Goal: Share content: Share content

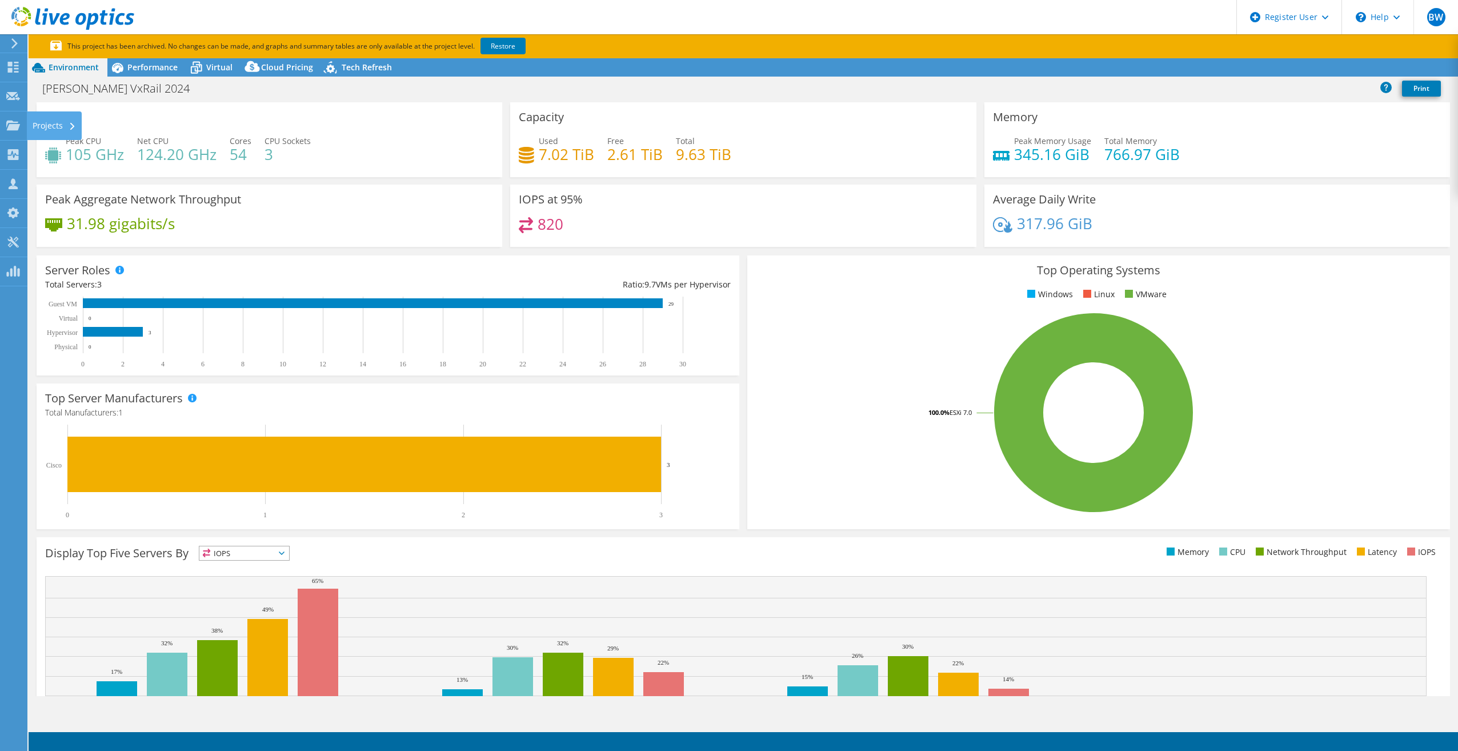
select select "USEast"
select select "USD"
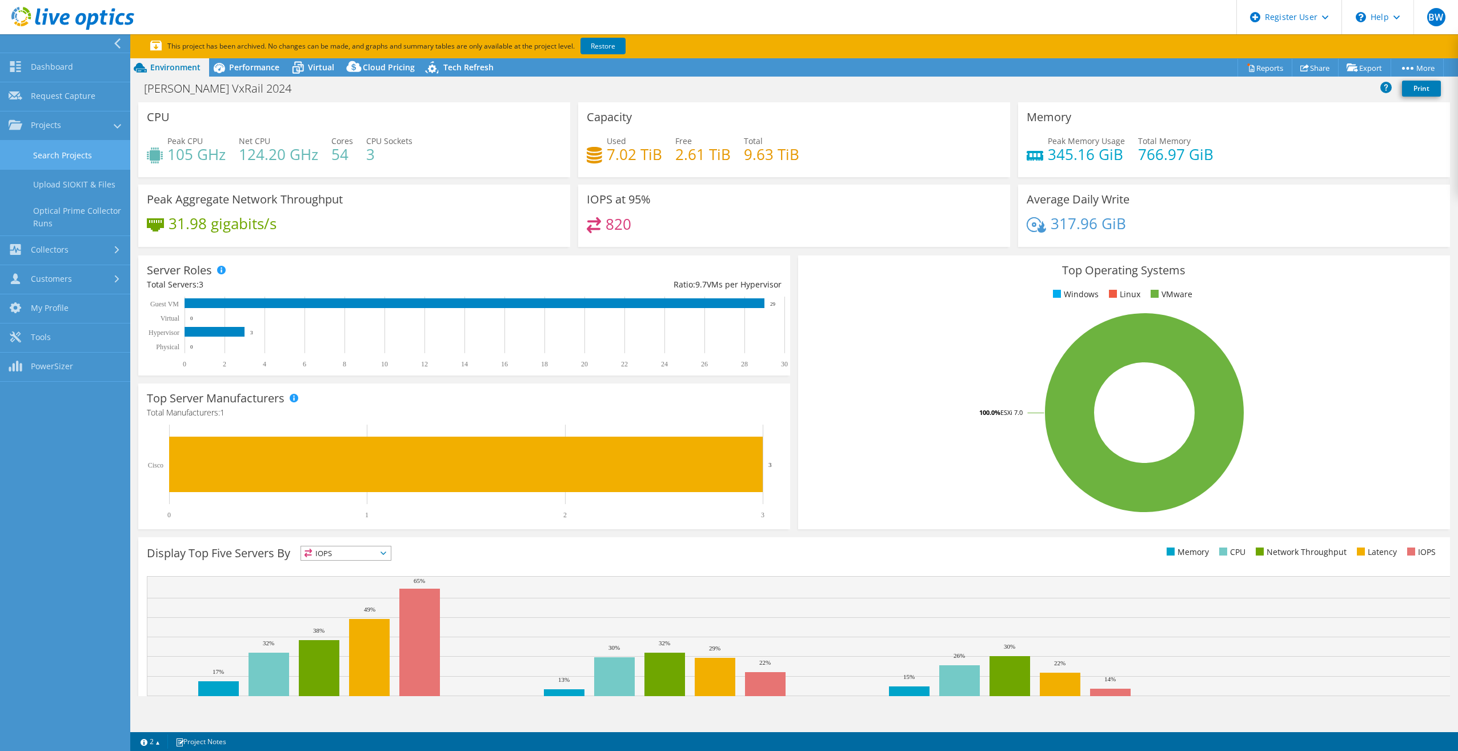
click at [71, 157] on link "Search Projects" at bounding box center [65, 155] width 130 height 29
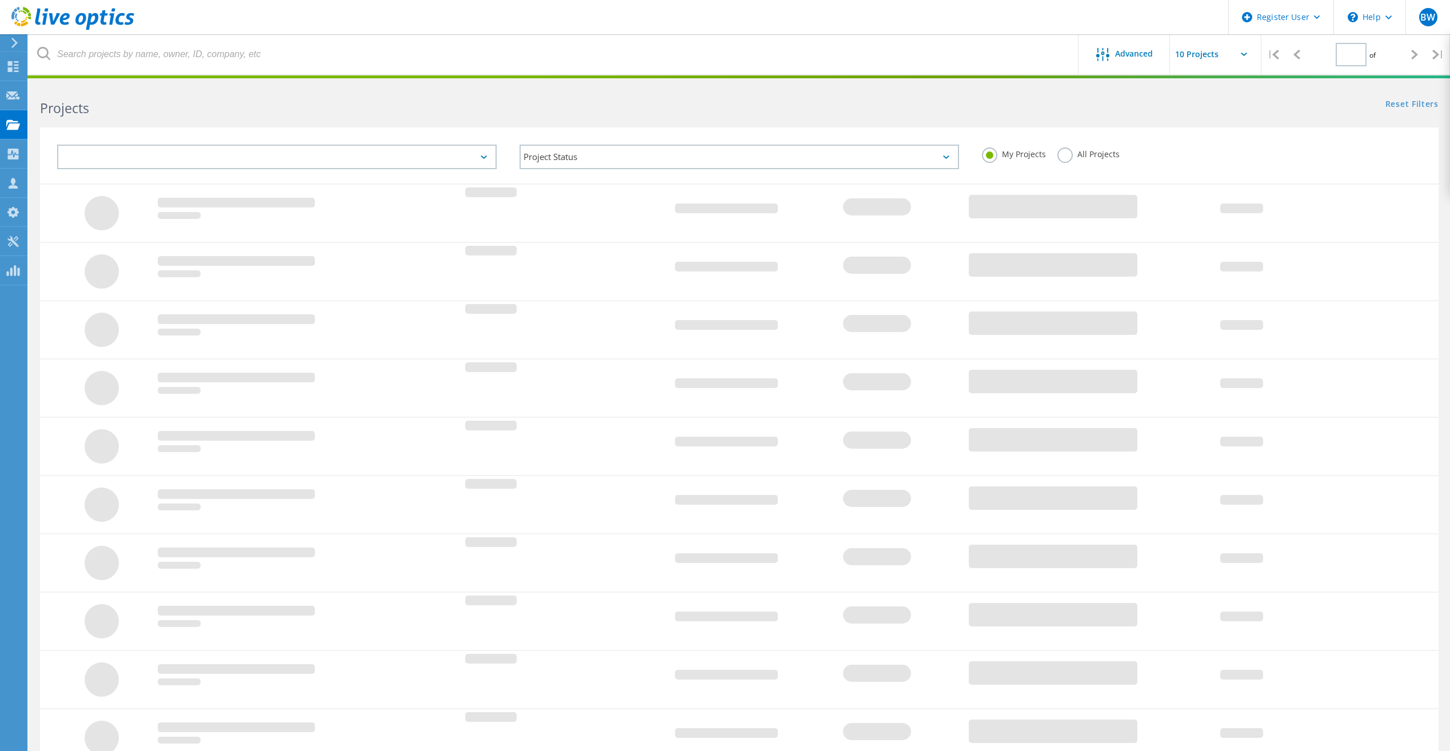
type input "1"
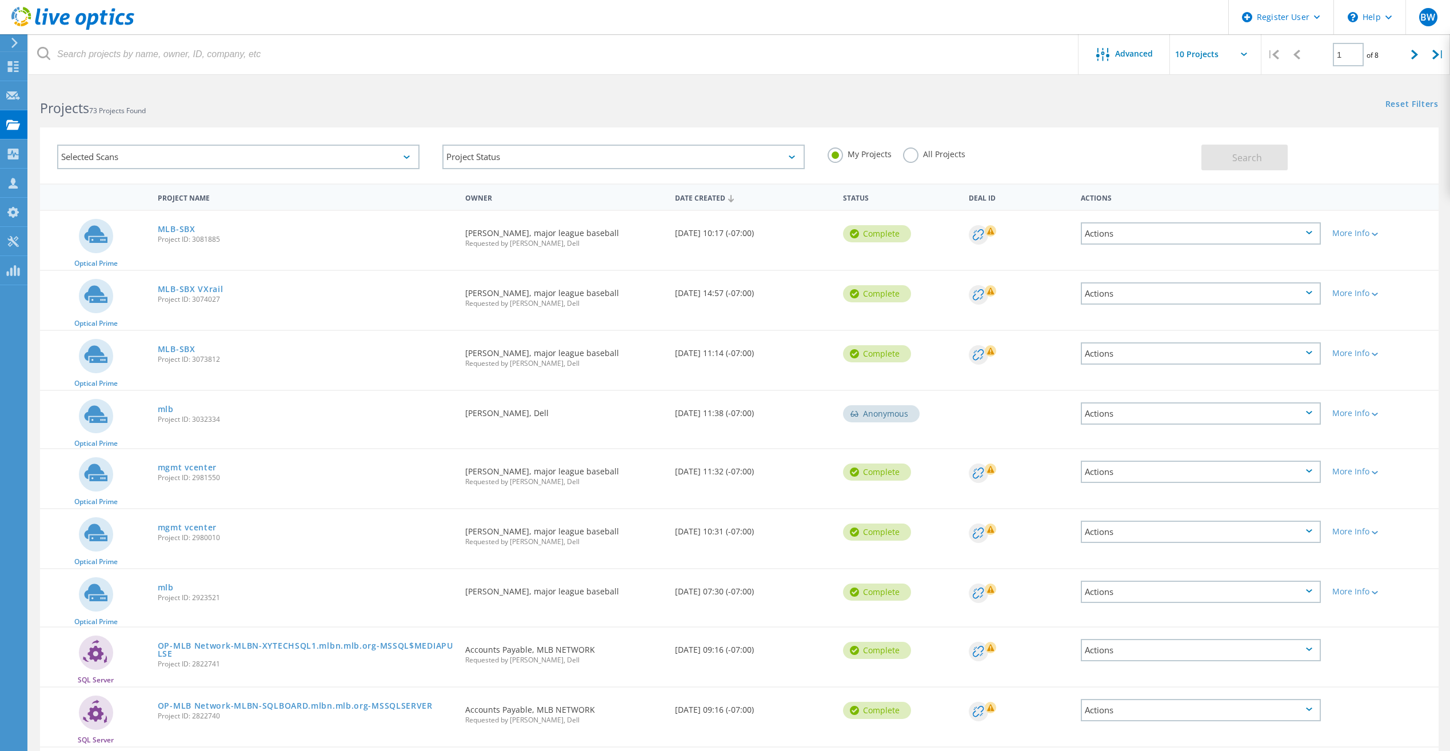
click at [202, 231] on div "MLB-SBX Project ID: 3081885" at bounding box center [305, 232] width 307 height 43
click at [194, 231] on link "MLB-SBX" at bounding box center [177, 229] width 38 height 8
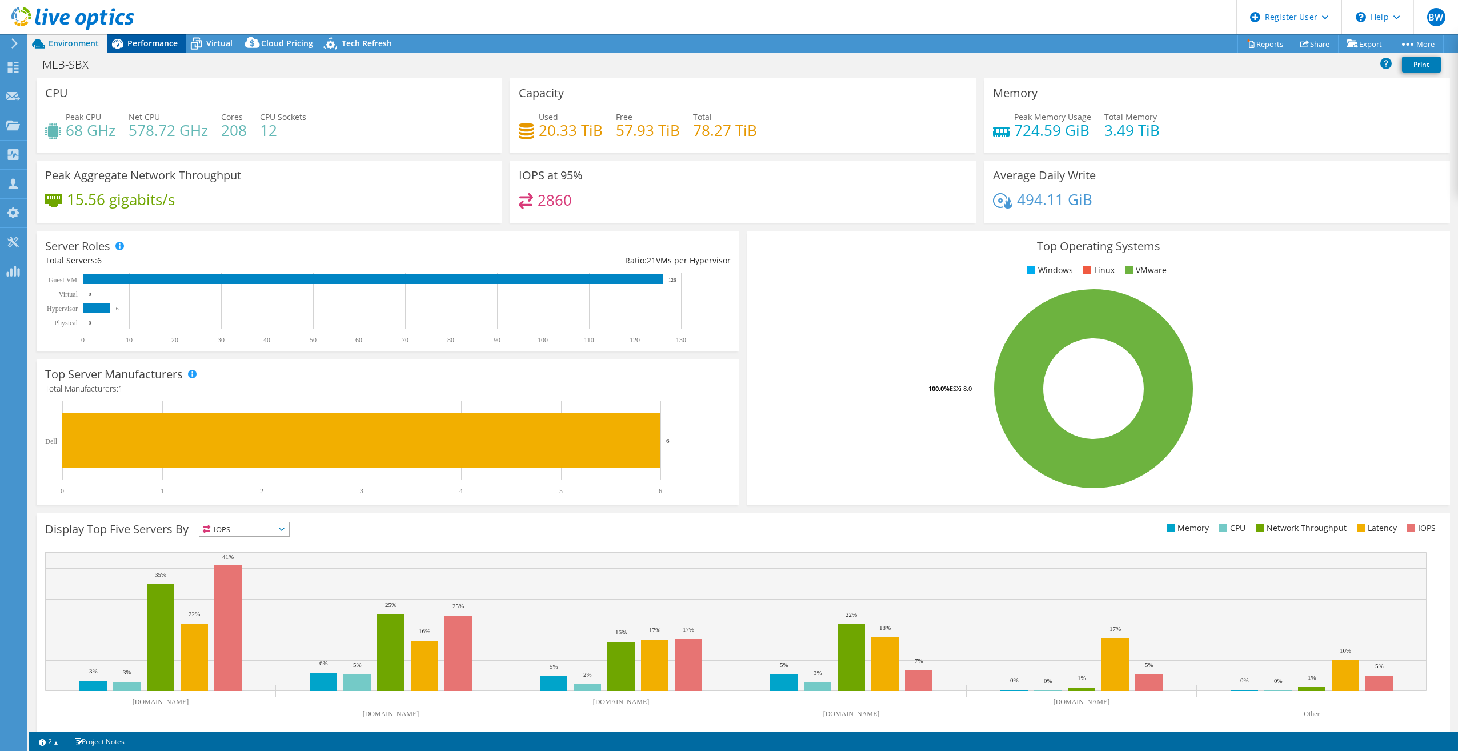
click at [153, 35] on div "Performance" at bounding box center [146, 43] width 79 height 18
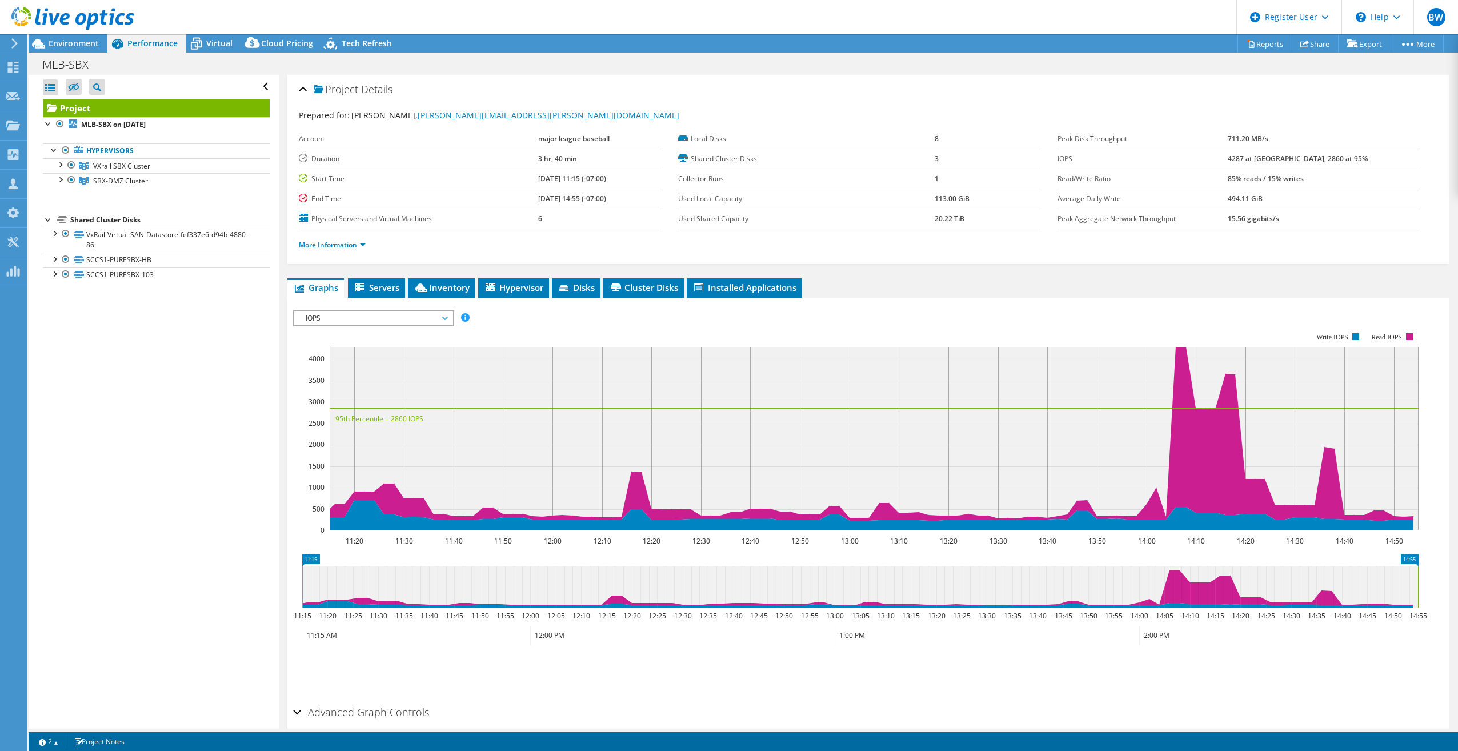
click at [324, 250] on li "More Information" at bounding box center [336, 245] width 74 height 13
click at [330, 245] on link "More Information" at bounding box center [332, 245] width 67 height 10
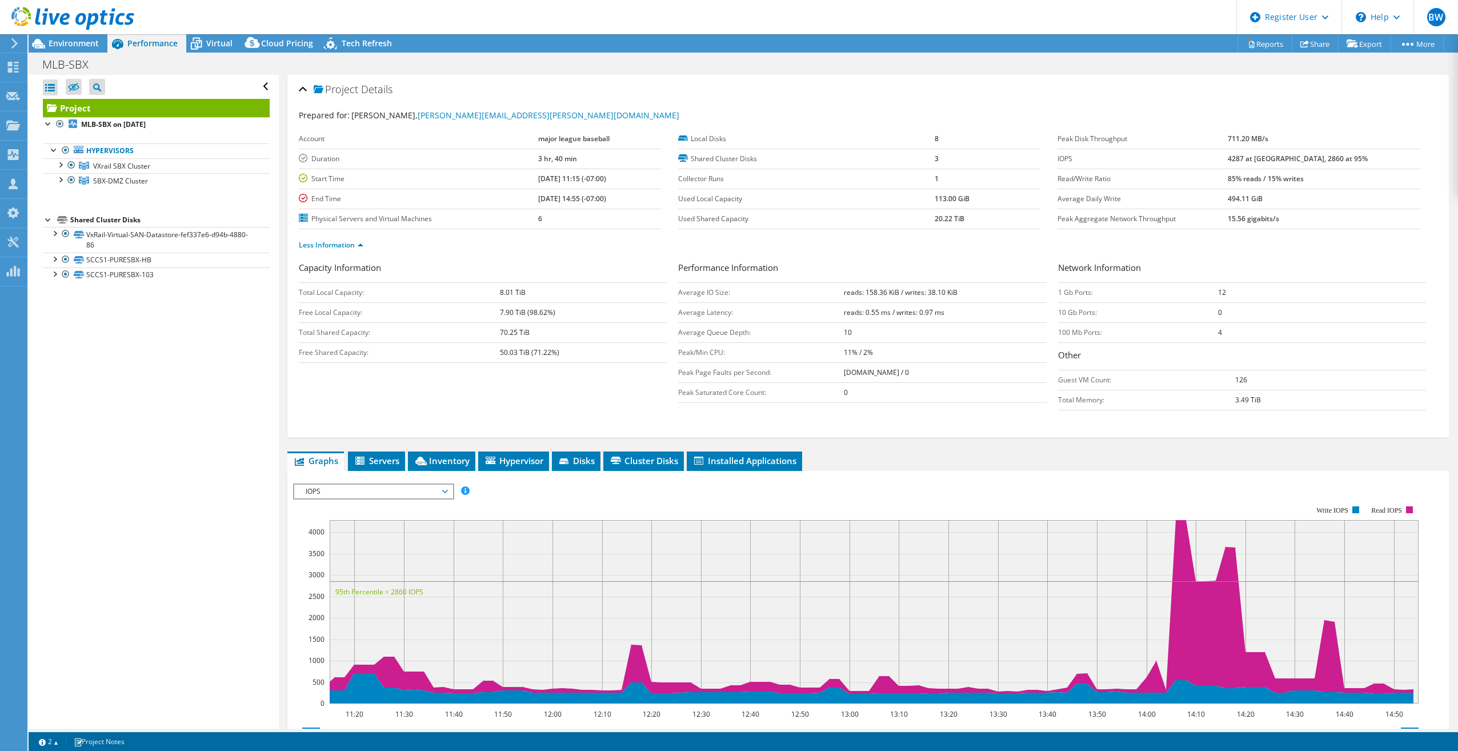
click at [1368, 98] on div "Project Details" at bounding box center [868, 90] width 1139 height 25
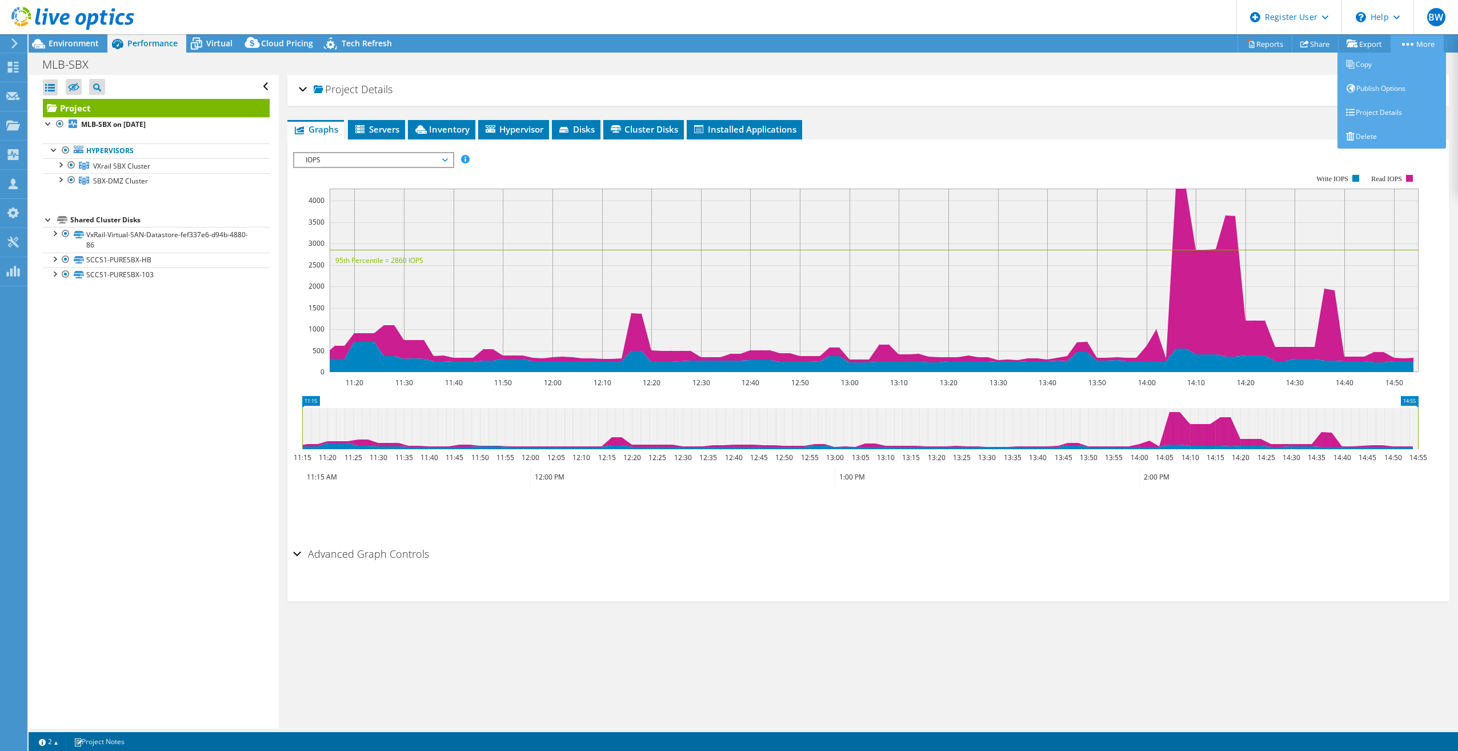
click at [1428, 44] on link "More" at bounding box center [1417, 44] width 53 height 18
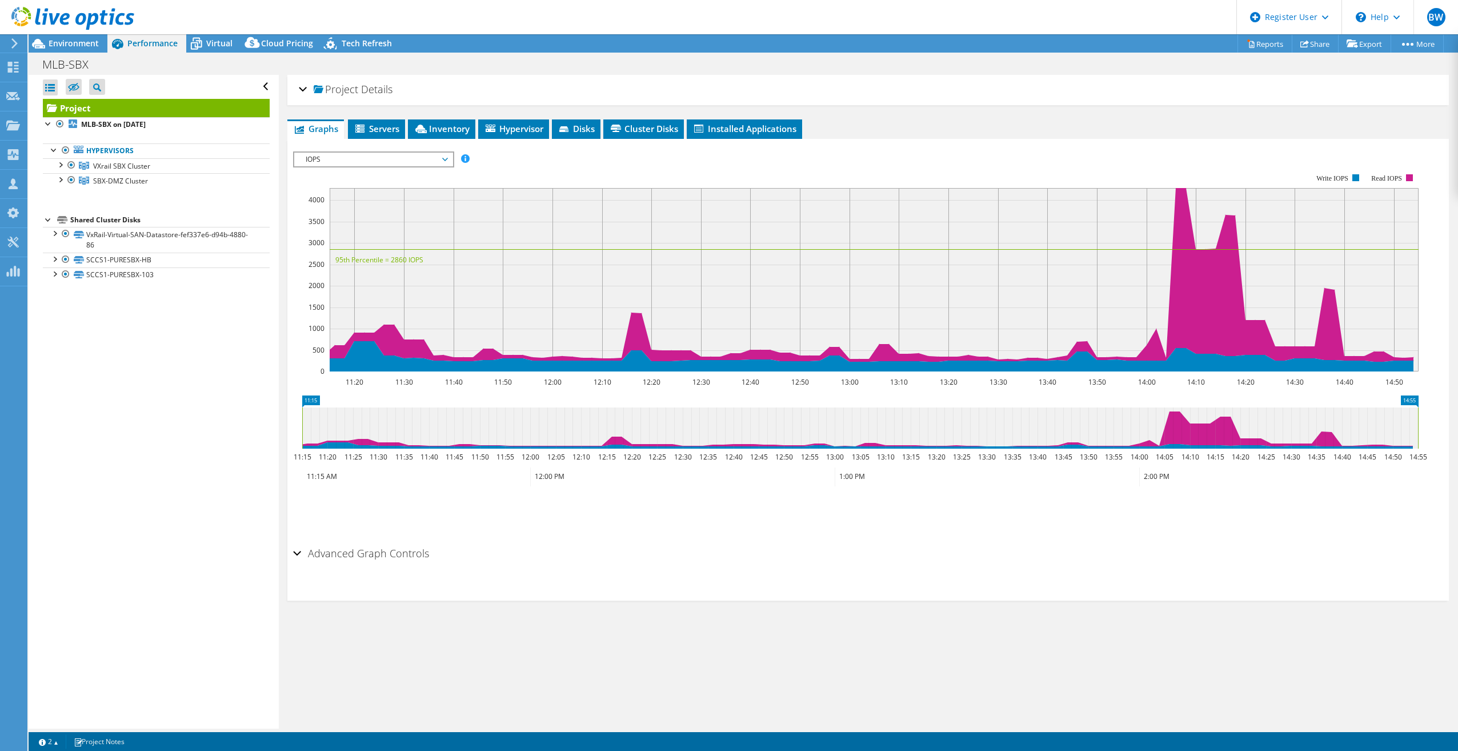
click at [1162, 87] on div "Project Details" at bounding box center [868, 90] width 1139 height 25
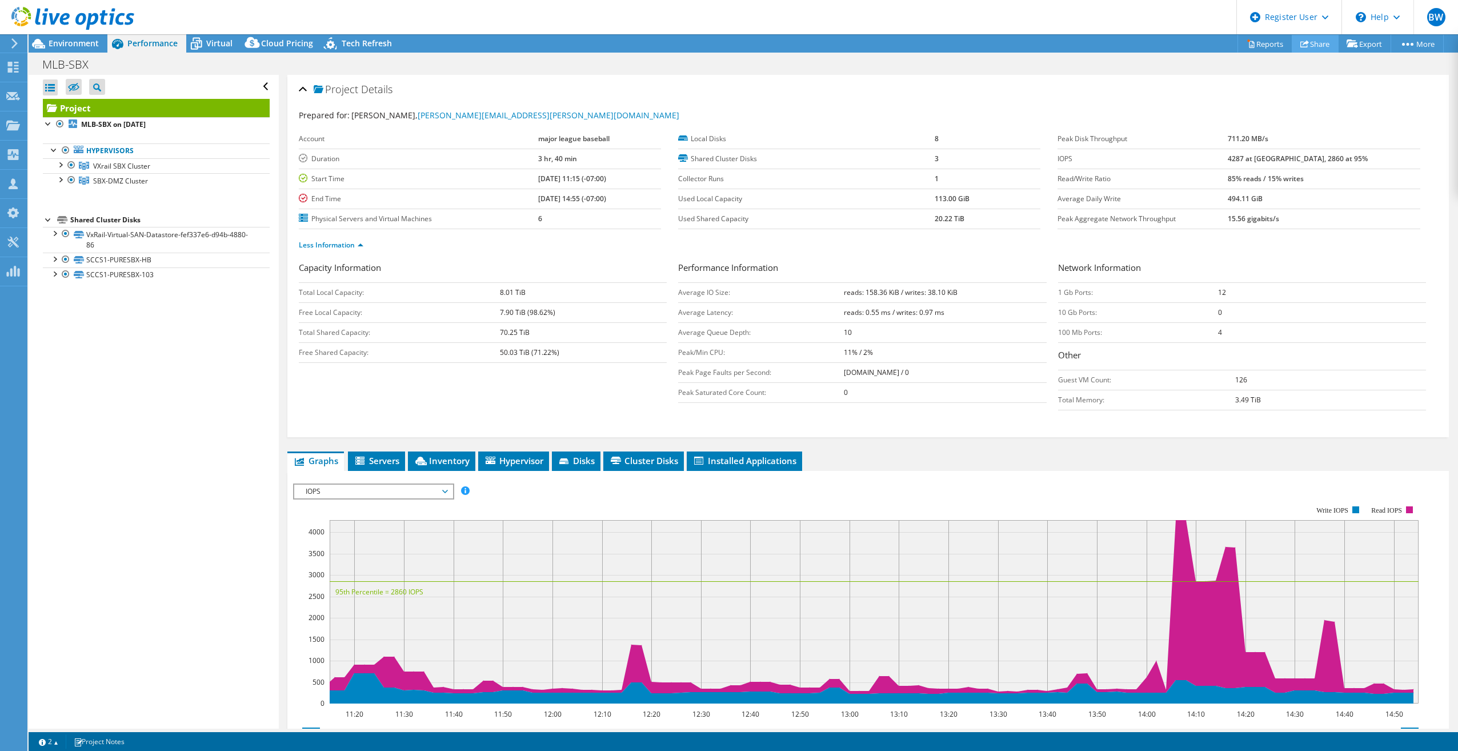
click at [1318, 44] on link "Share" at bounding box center [1315, 44] width 47 height 18
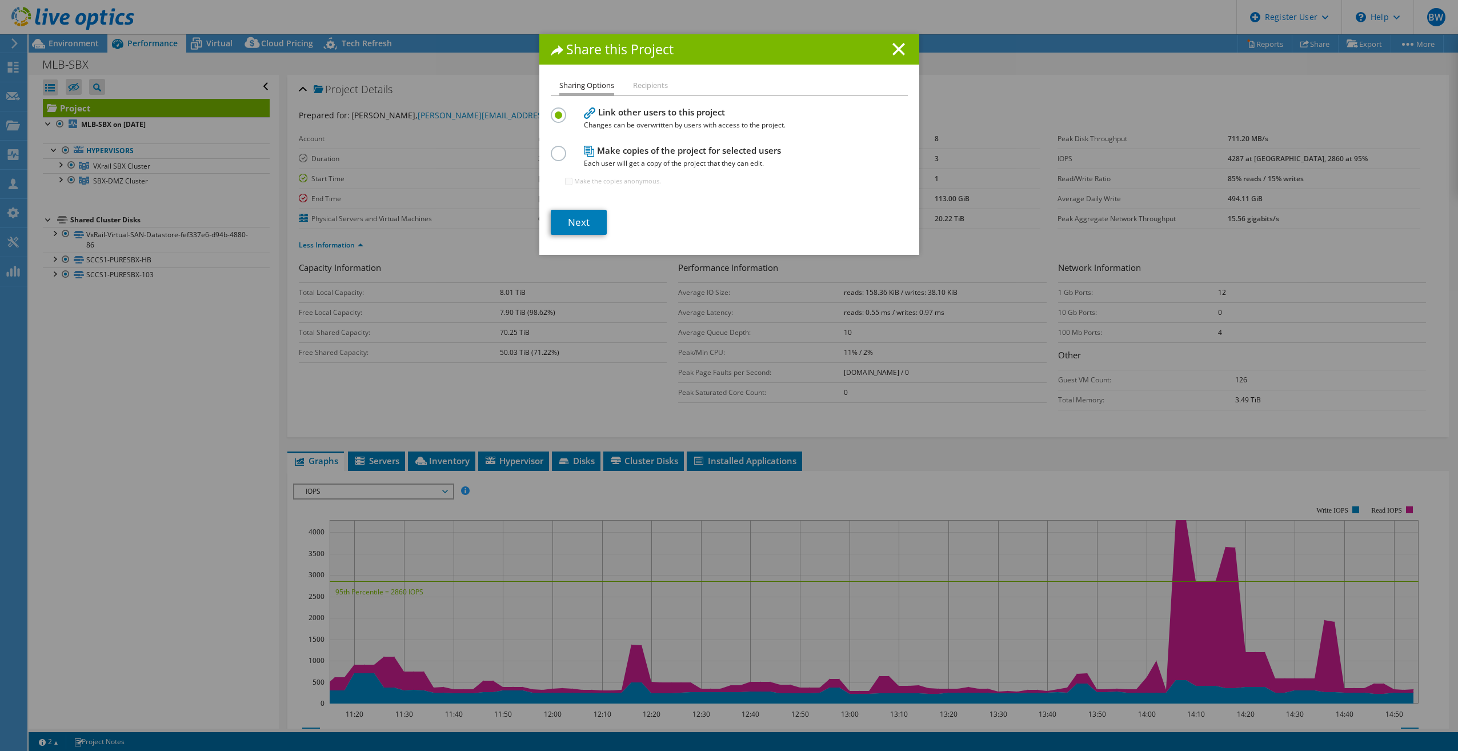
click at [644, 86] on li "Recipients" at bounding box center [650, 86] width 35 height 14
click at [570, 213] on link "Next" at bounding box center [579, 222] width 56 height 25
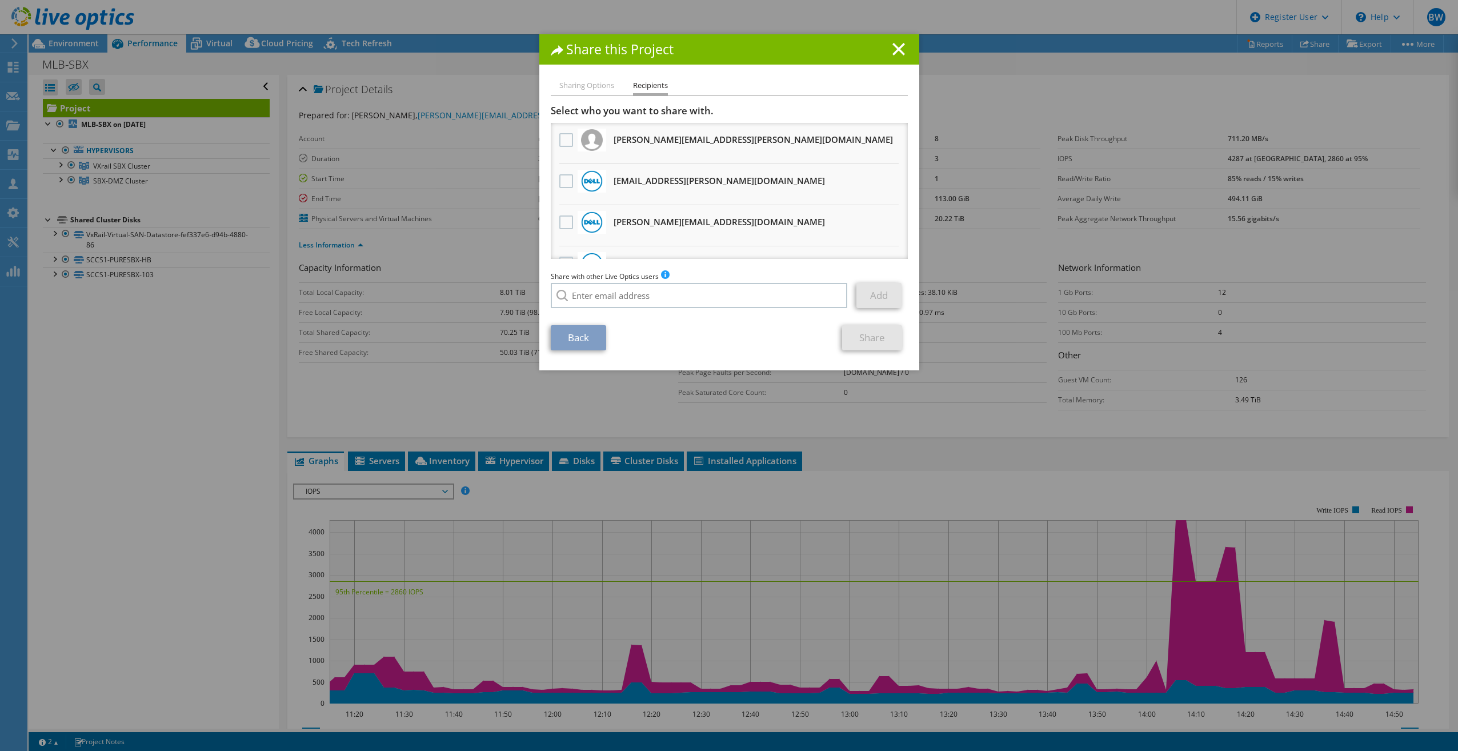
click at [557, 140] on div at bounding box center [566, 141] width 19 height 24
click at [563, 141] on label at bounding box center [567, 140] width 17 height 14
click at [0, 0] on input "checkbox" at bounding box center [0, 0] width 0 height 0
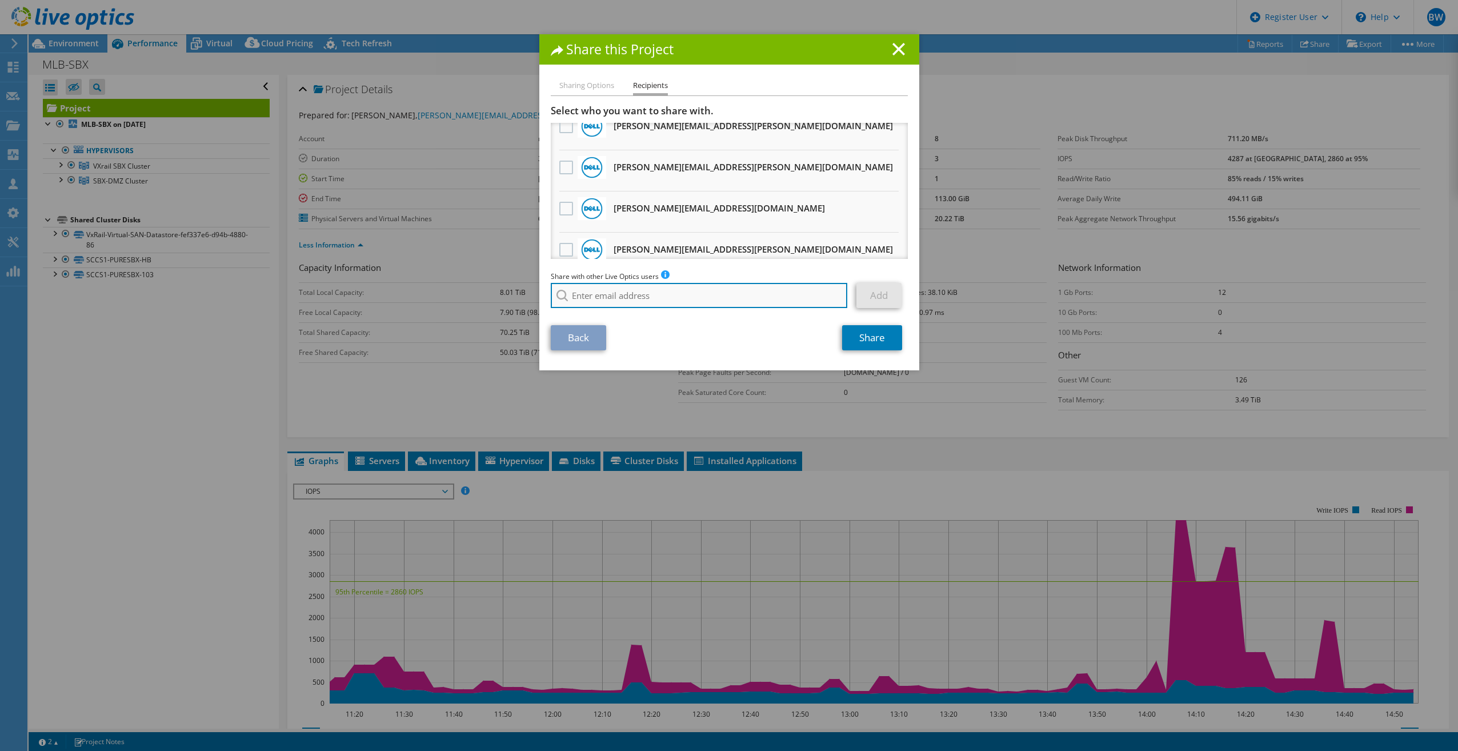
click at [663, 294] on input "search" at bounding box center [699, 295] width 297 height 25
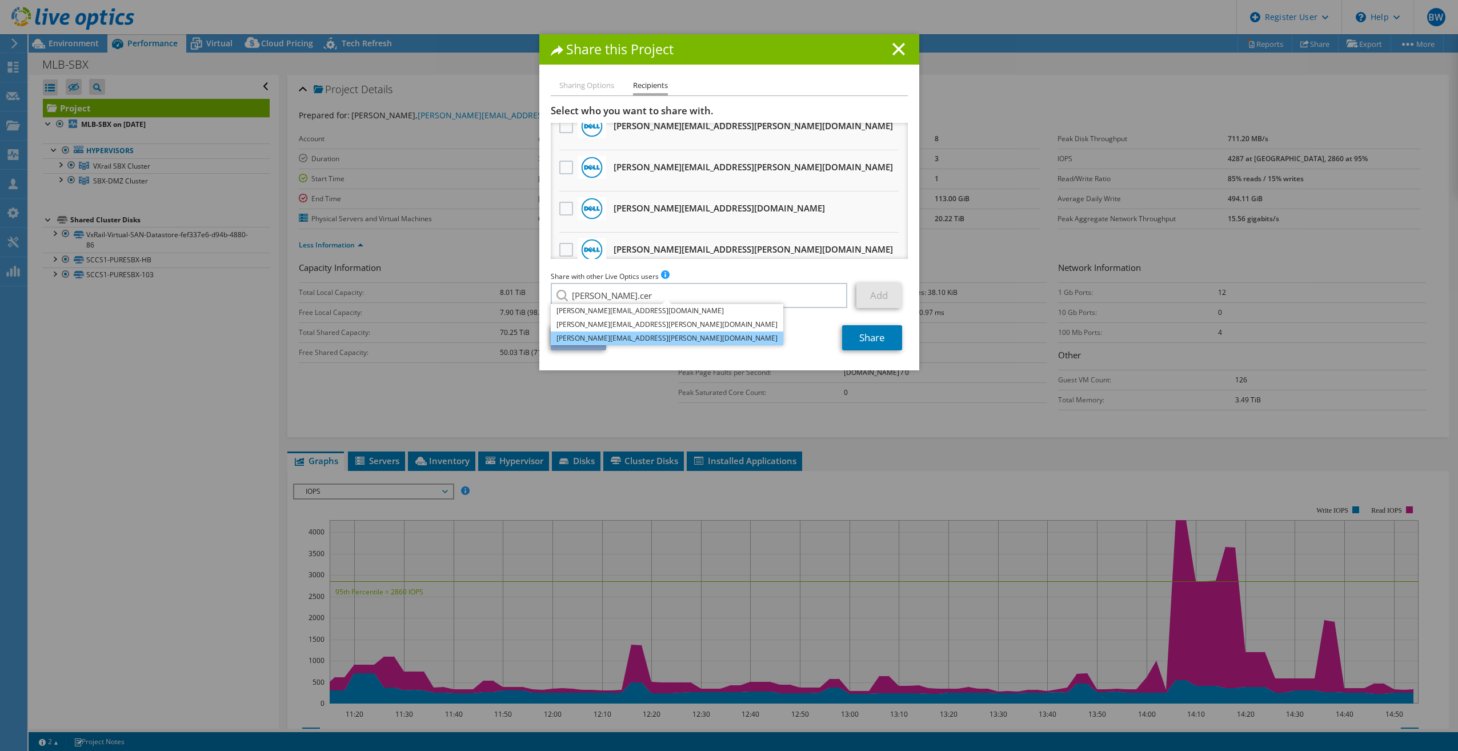
click at [620, 338] on li "[PERSON_NAME][EMAIL_ADDRESS][PERSON_NAME][DOMAIN_NAME]" at bounding box center [667, 338] width 233 height 14
type input "[PERSON_NAME][EMAIL_ADDRESS][PERSON_NAME][DOMAIN_NAME]"
click at [879, 301] on link "Add" at bounding box center [879, 295] width 45 height 25
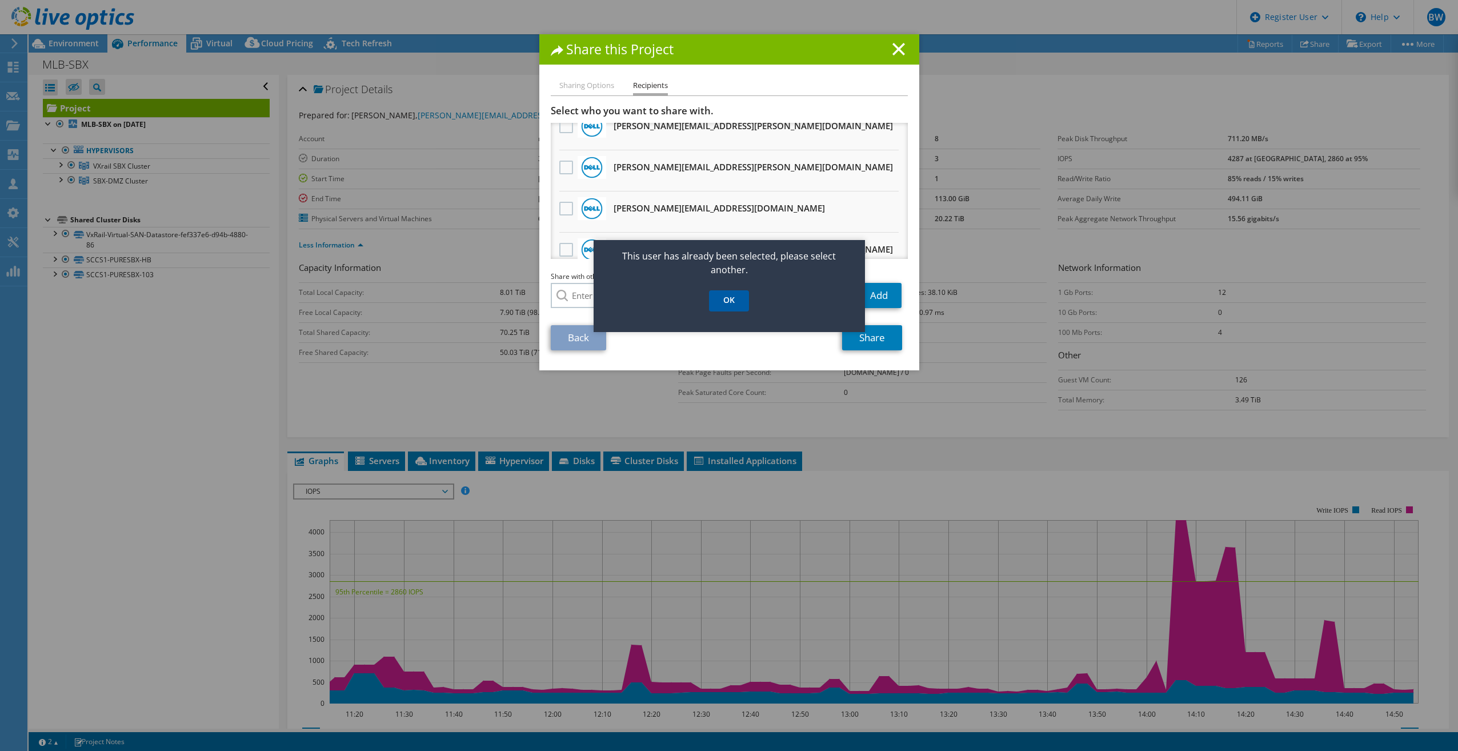
click at [725, 298] on link "OK" at bounding box center [729, 300] width 40 height 21
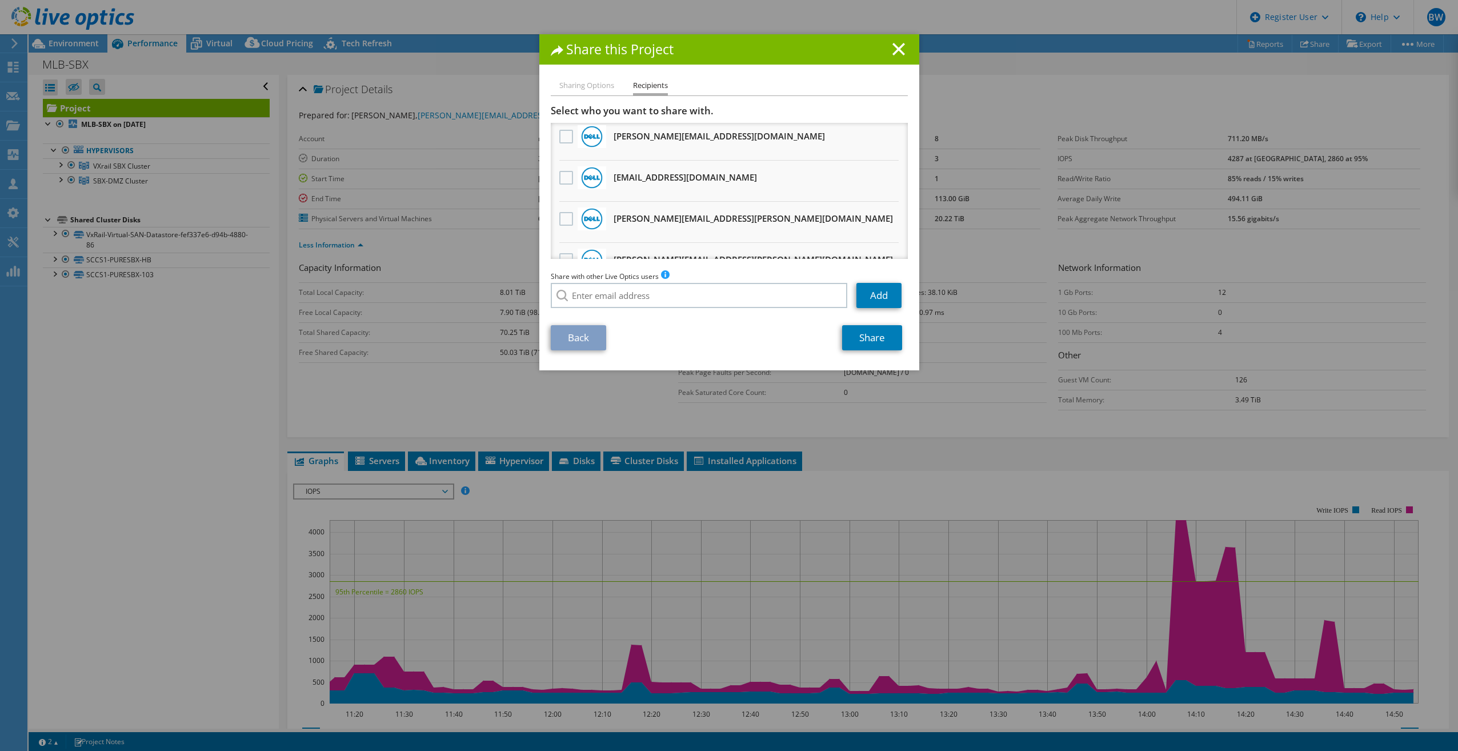
scroll to position [0, 0]
click at [879, 341] on link "Share" at bounding box center [872, 337] width 60 height 25
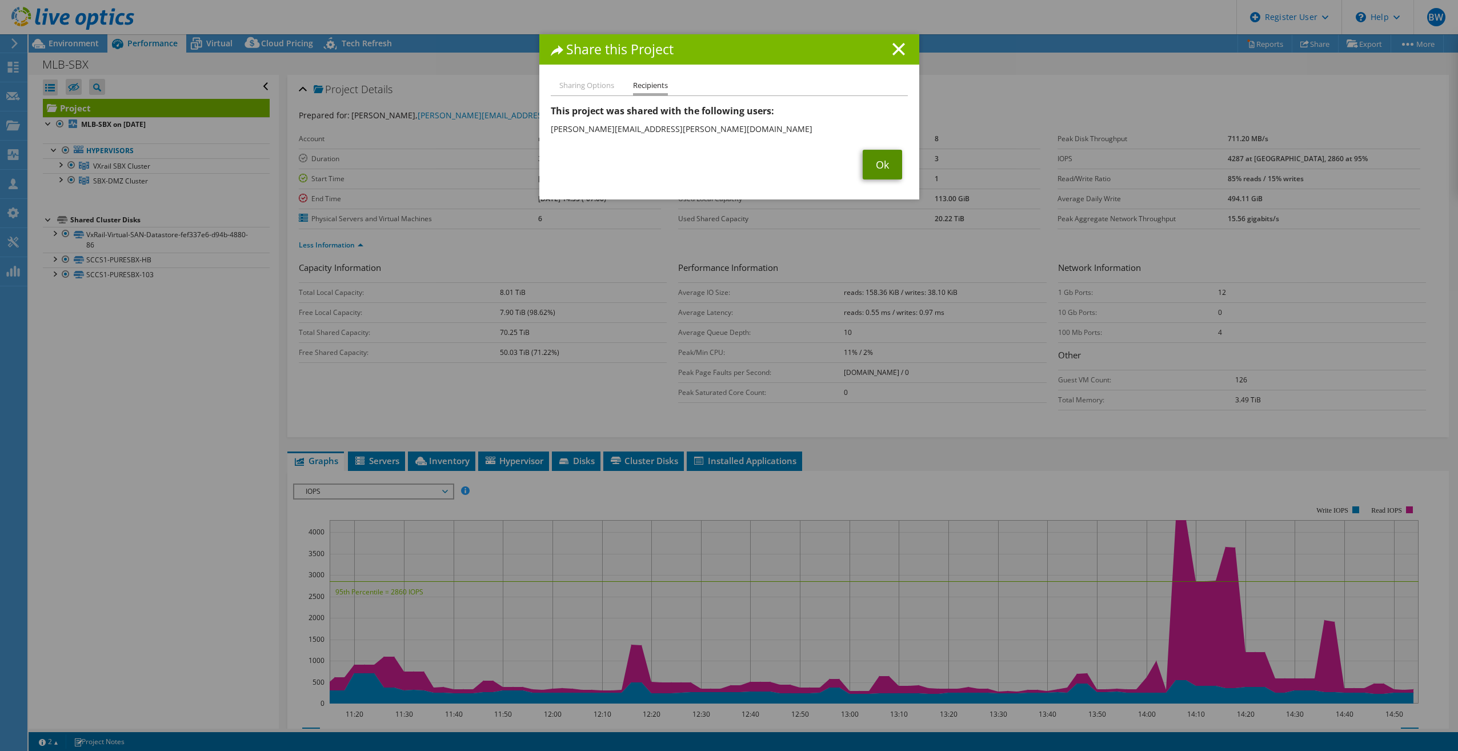
click at [869, 166] on link "Ok" at bounding box center [882, 165] width 39 height 30
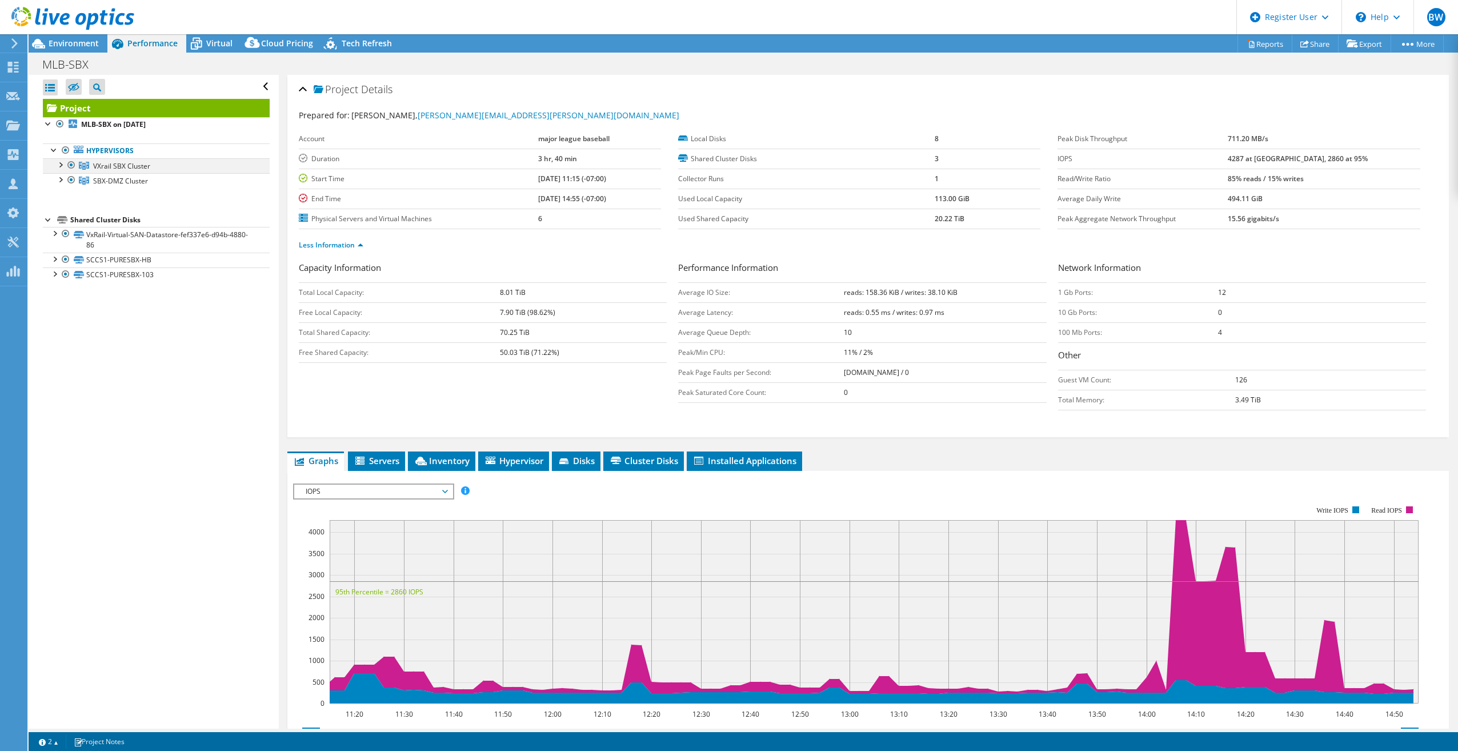
click at [59, 165] on div at bounding box center [59, 163] width 11 height 11
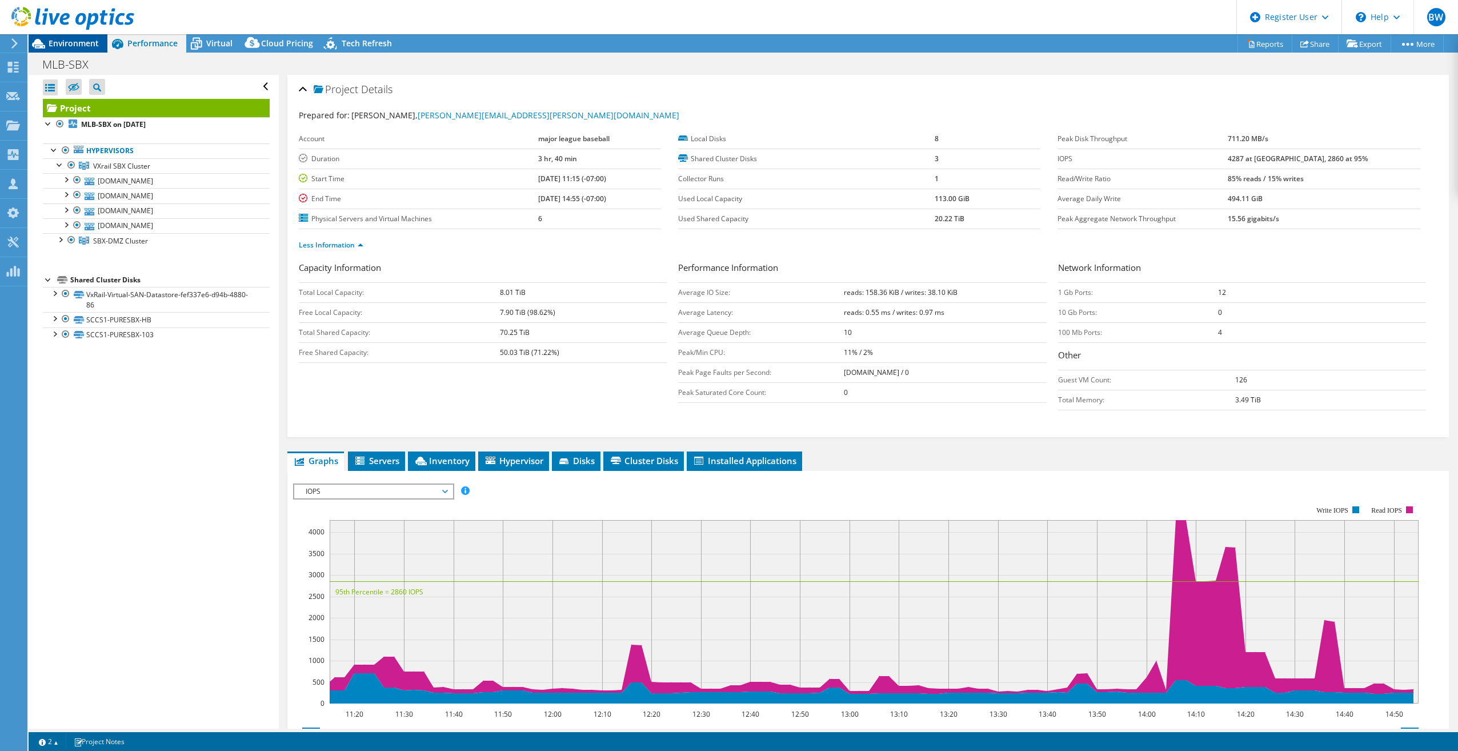
click at [78, 47] on span "Environment" at bounding box center [74, 43] width 50 height 11
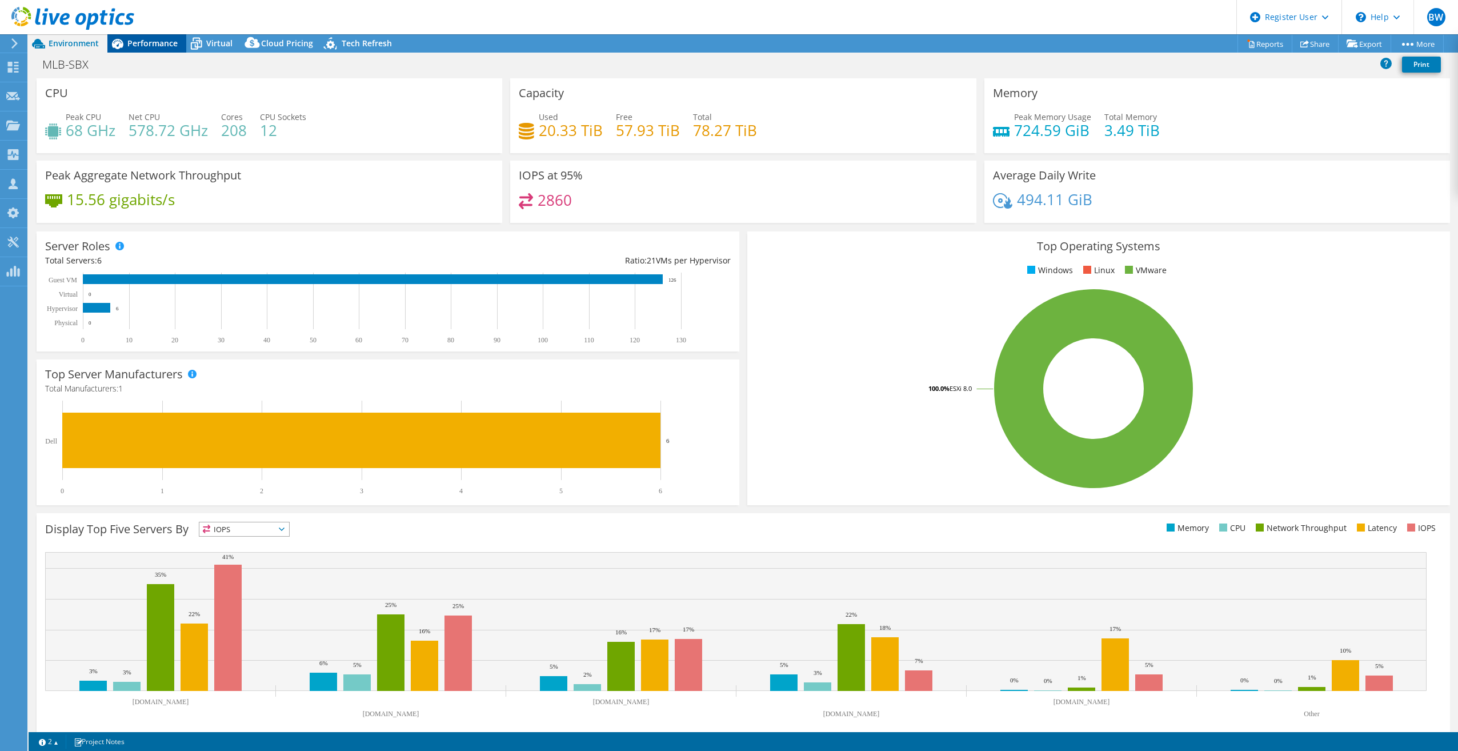
click at [130, 43] on span "Performance" at bounding box center [152, 43] width 50 height 11
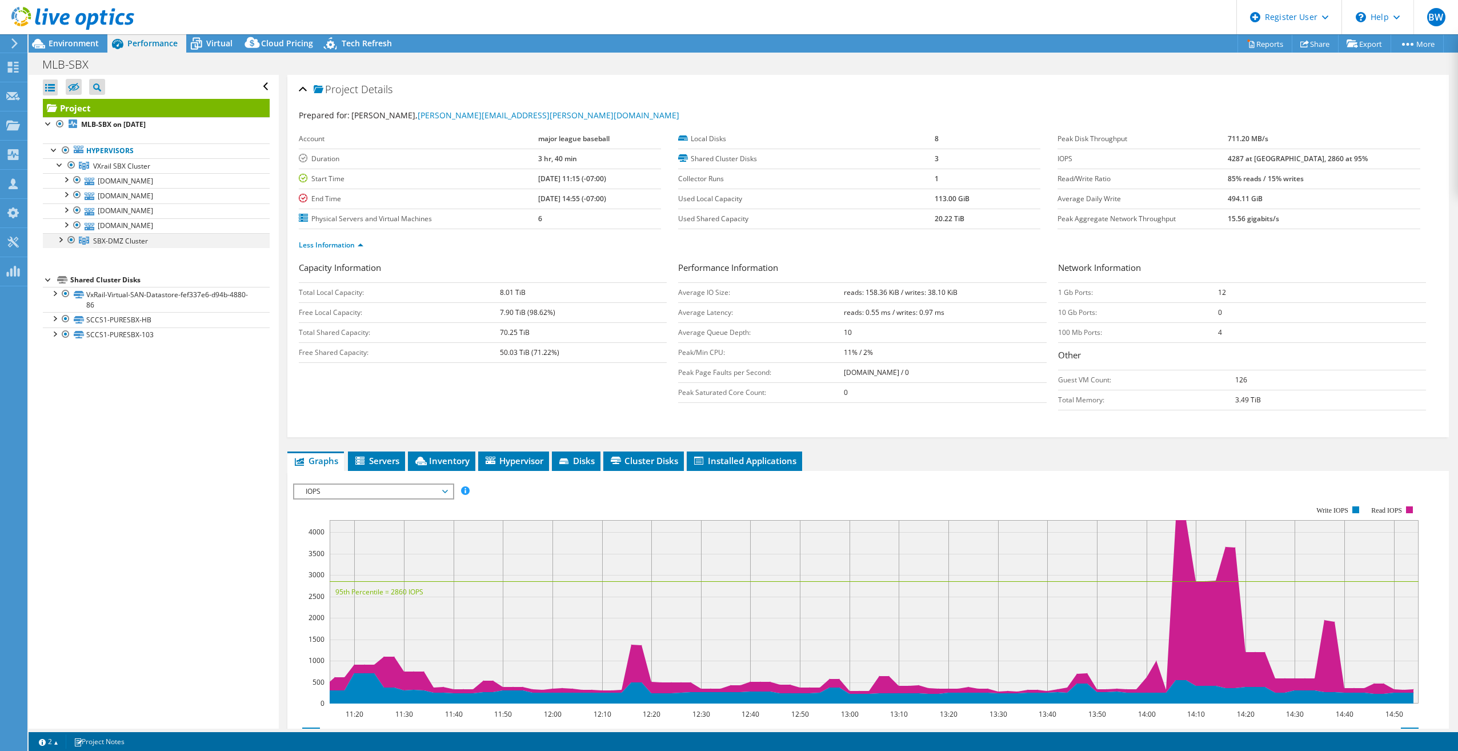
click at [62, 243] on div at bounding box center [59, 238] width 11 height 11
click at [526, 463] on span "Hypervisor" at bounding box center [513, 460] width 59 height 11
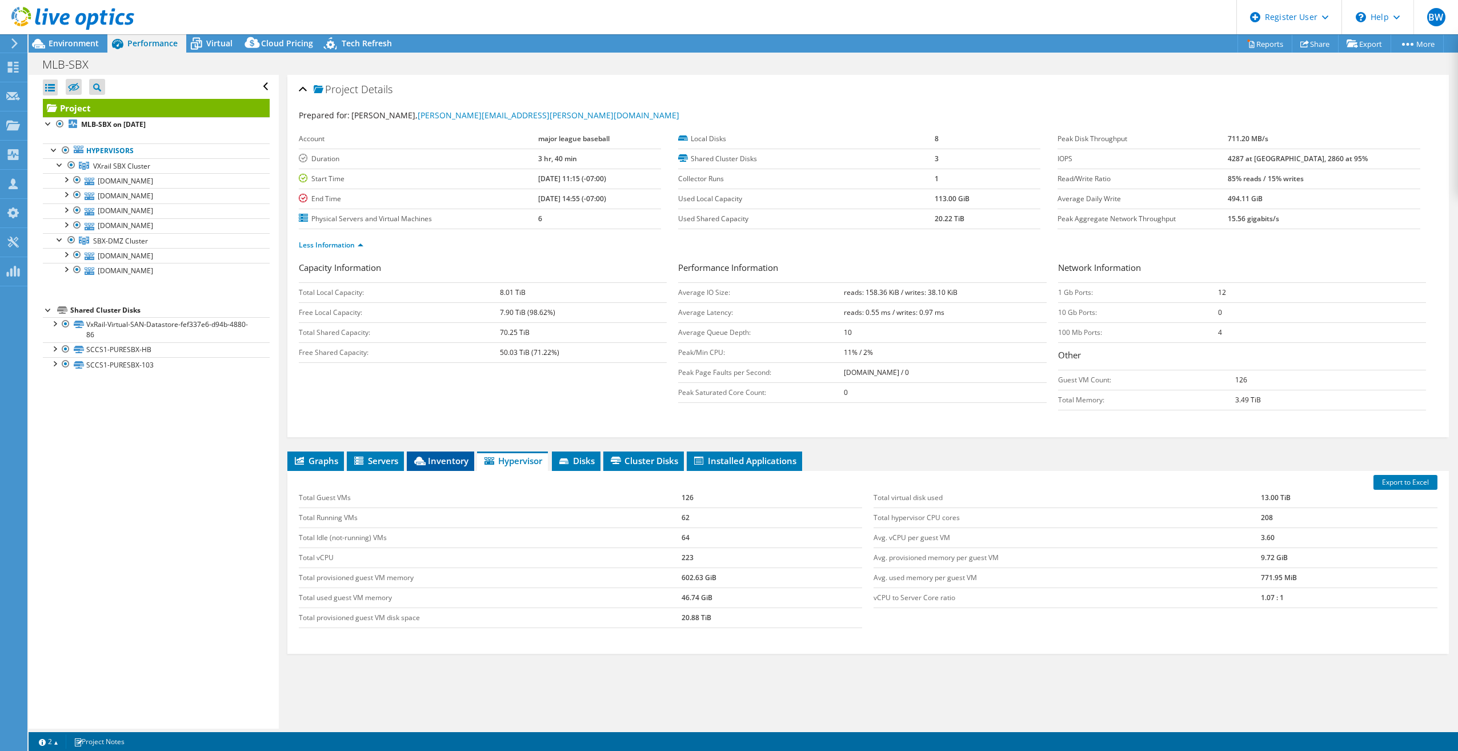
click at [445, 464] on span "Inventory" at bounding box center [441, 460] width 56 height 11
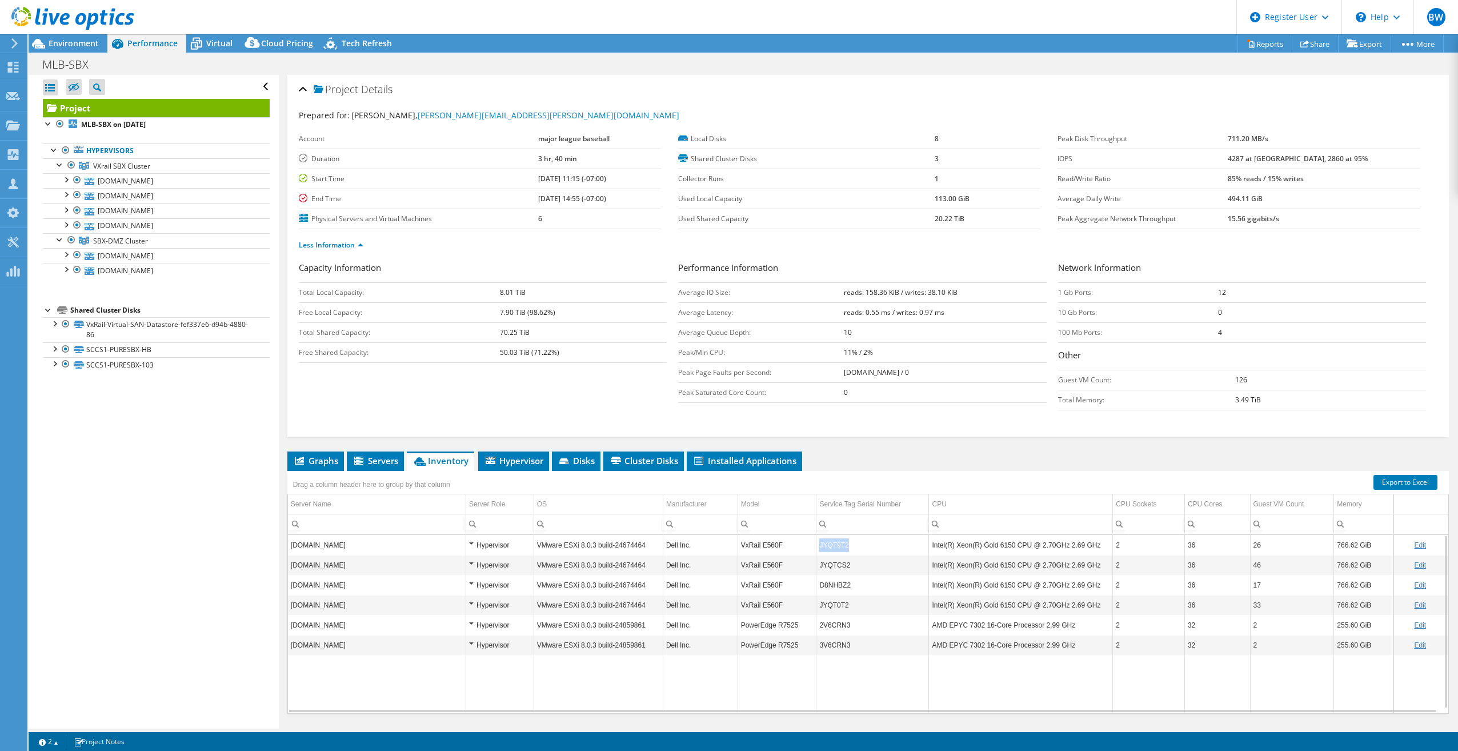
copy td "JYQT9T2"
drag, startPoint x: 847, startPoint y: 552, endPoint x: 818, endPoint y: 550, distance: 29.8
click at [818, 550] on td "JYQT9T2" at bounding box center [873, 545] width 113 height 20
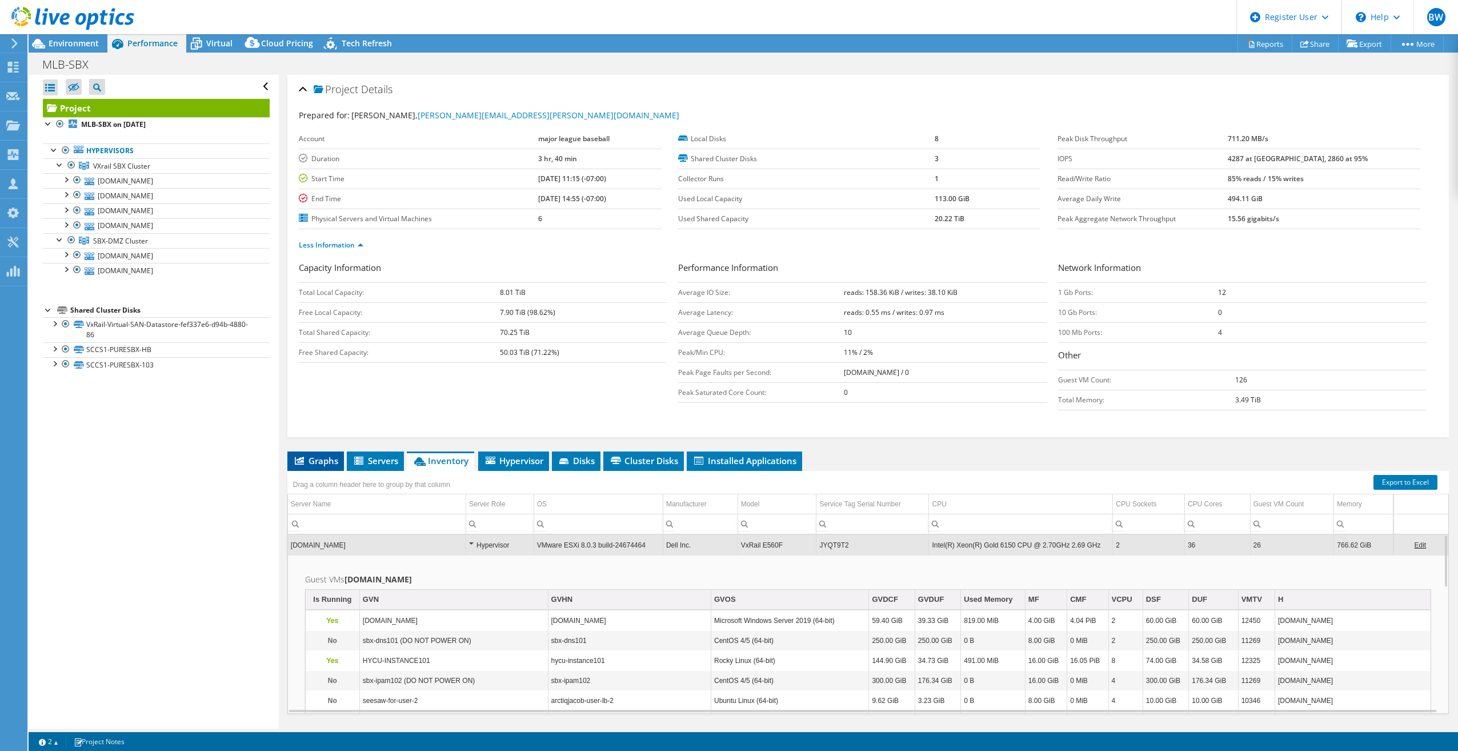
click at [318, 456] on span "Graphs" at bounding box center [315, 460] width 45 height 11
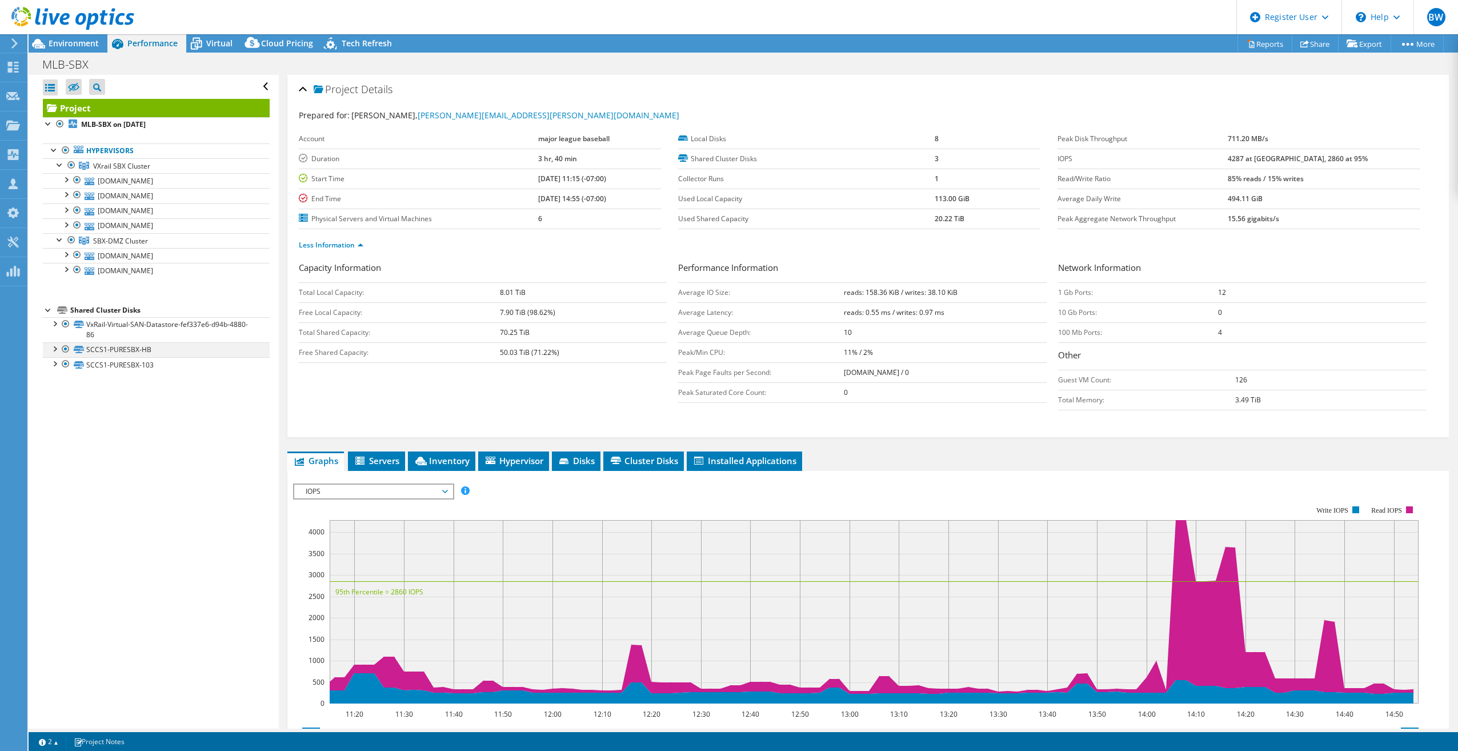
click at [49, 344] on div at bounding box center [54, 347] width 11 height 11
click at [50, 344] on div at bounding box center [54, 347] width 11 height 11
click at [70, 43] on span "Environment" at bounding box center [74, 43] width 50 height 11
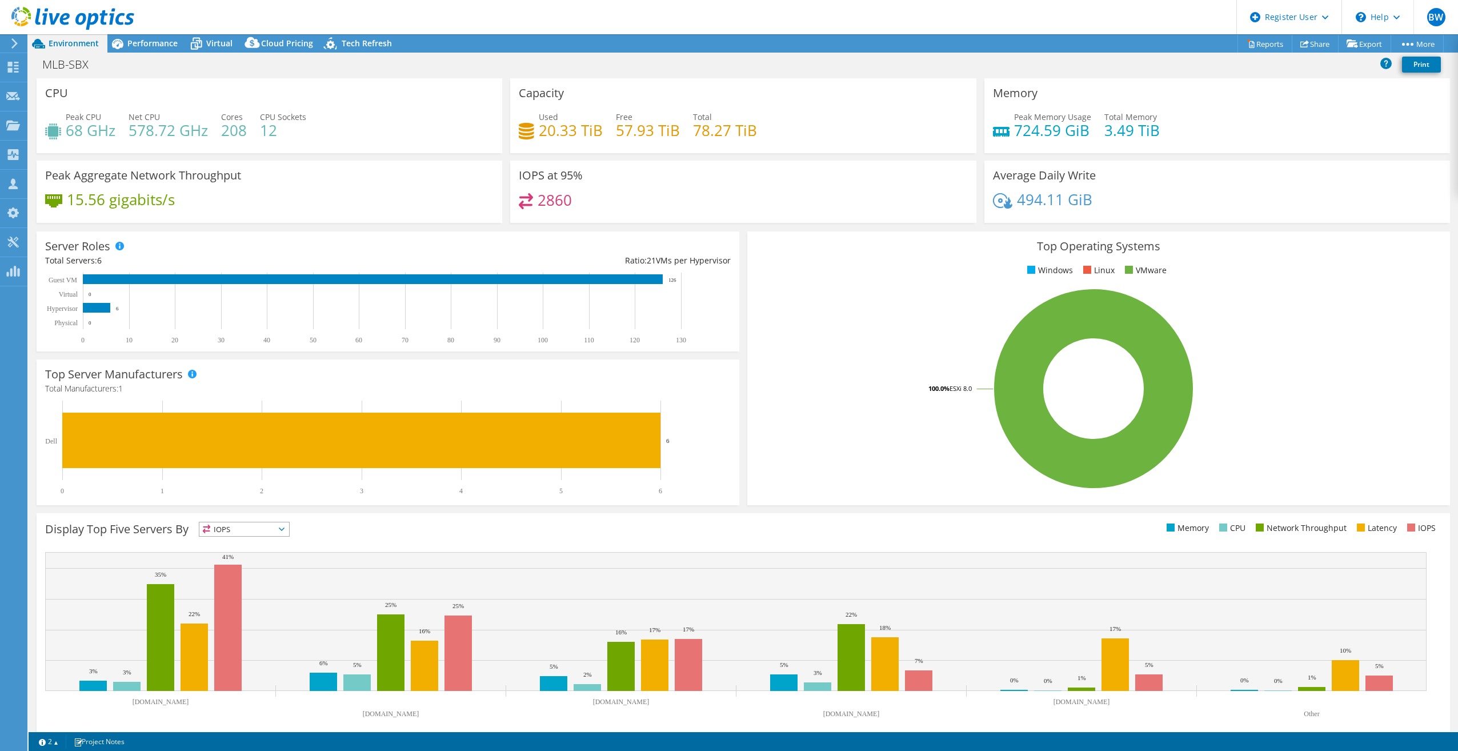
click at [743, 475] on div "Top Operating Systems Windows Linux VMware 100.0% ESXi 8.0" at bounding box center [1098, 368] width 711 height 282
click at [135, 53] on div "MLB-SBX Print" at bounding box center [744, 66] width 1430 height 26
click at [142, 43] on span "Performance" at bounding box center [152, 43] width 50 height 11
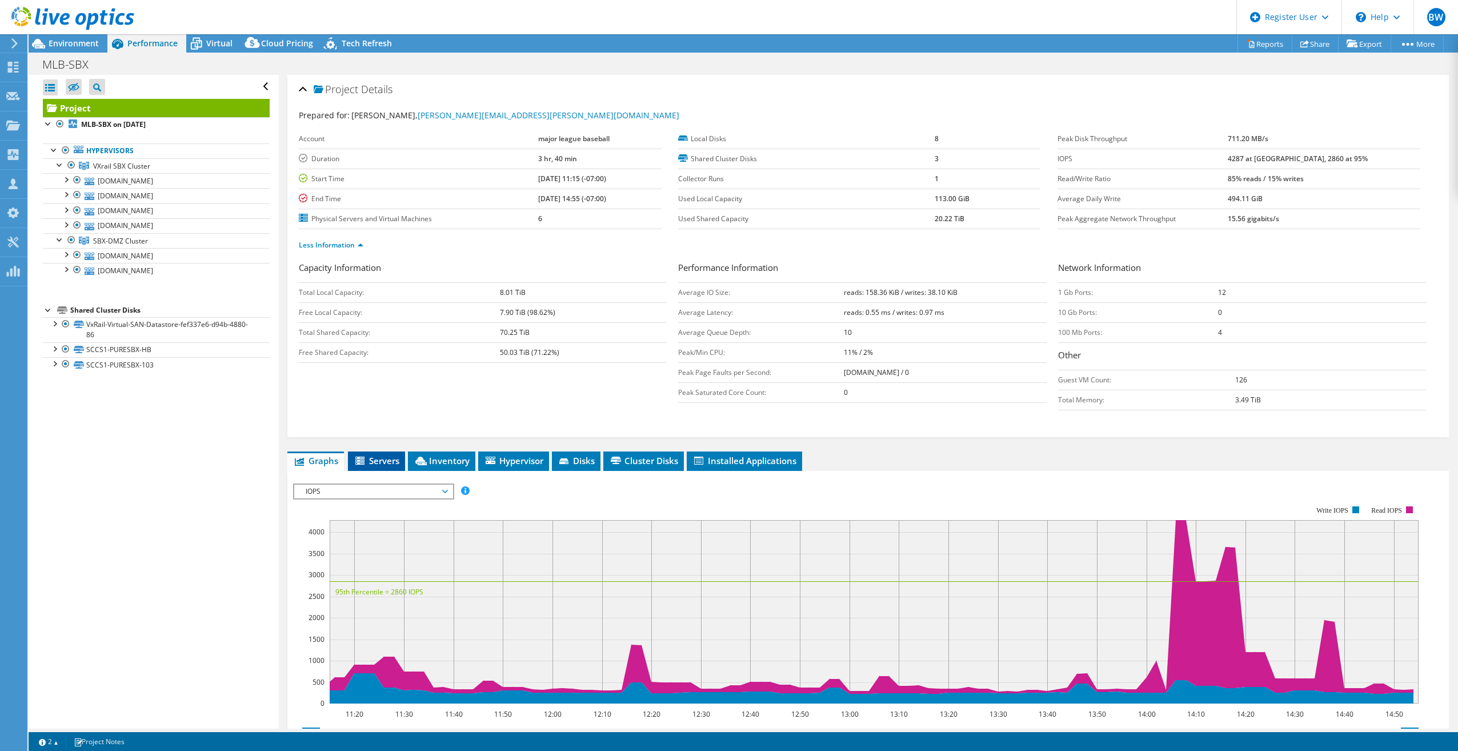
click at [394, 458] on span "Servers" at bounding box center [377, 460] width 46 height 11
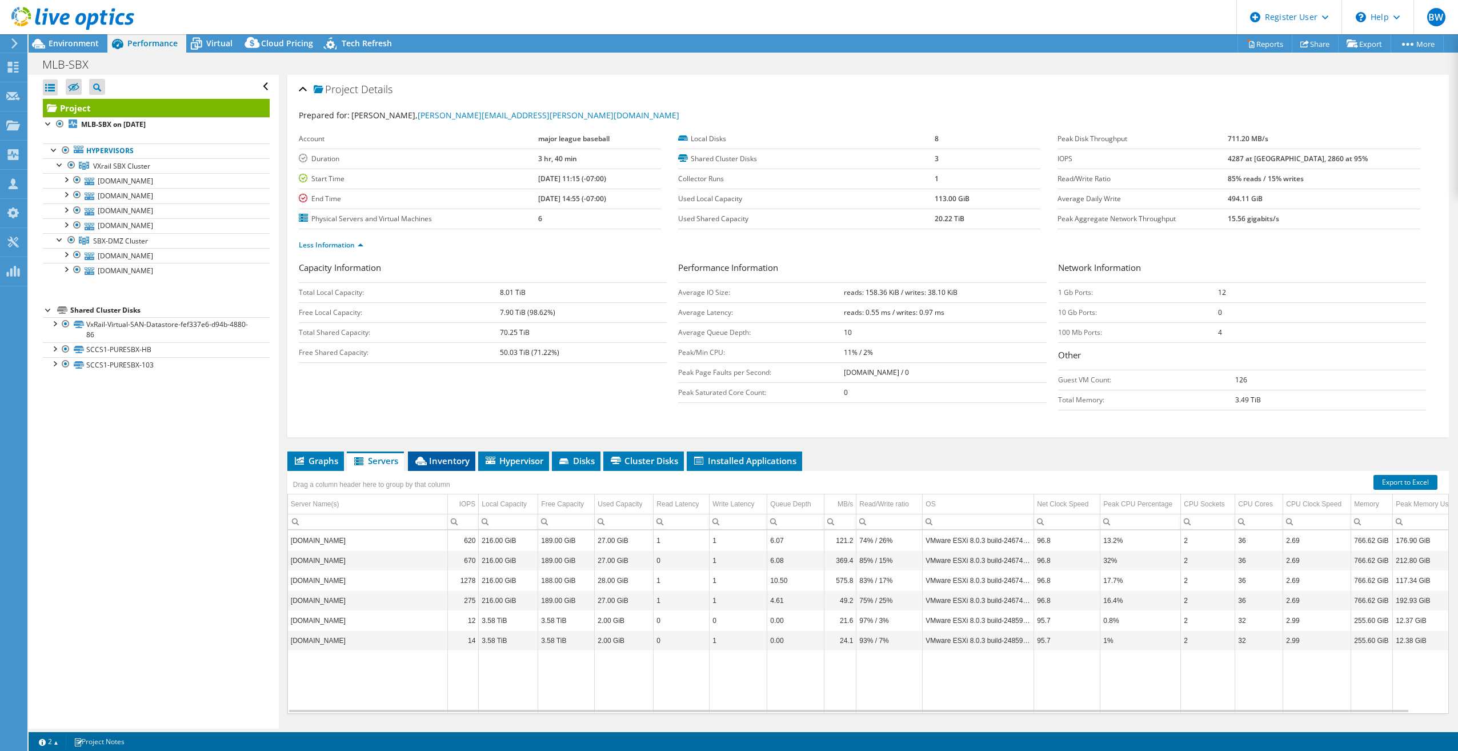
click at [453, 469] on li "Inventory" at bounding box center [441, 460] width 67 height 19
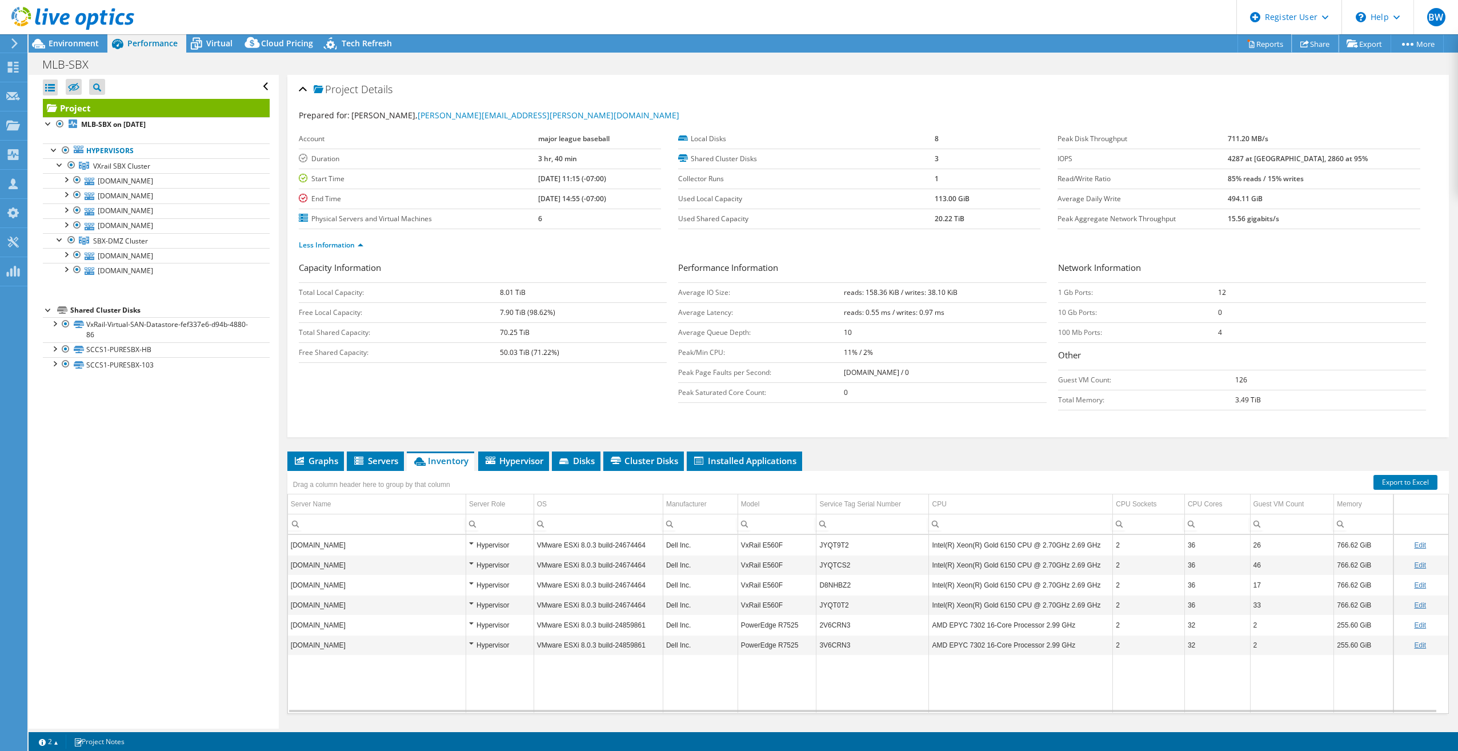
click at [1326, 42] on link "Share" at bounding box center [1315, 44] width 47 height 18
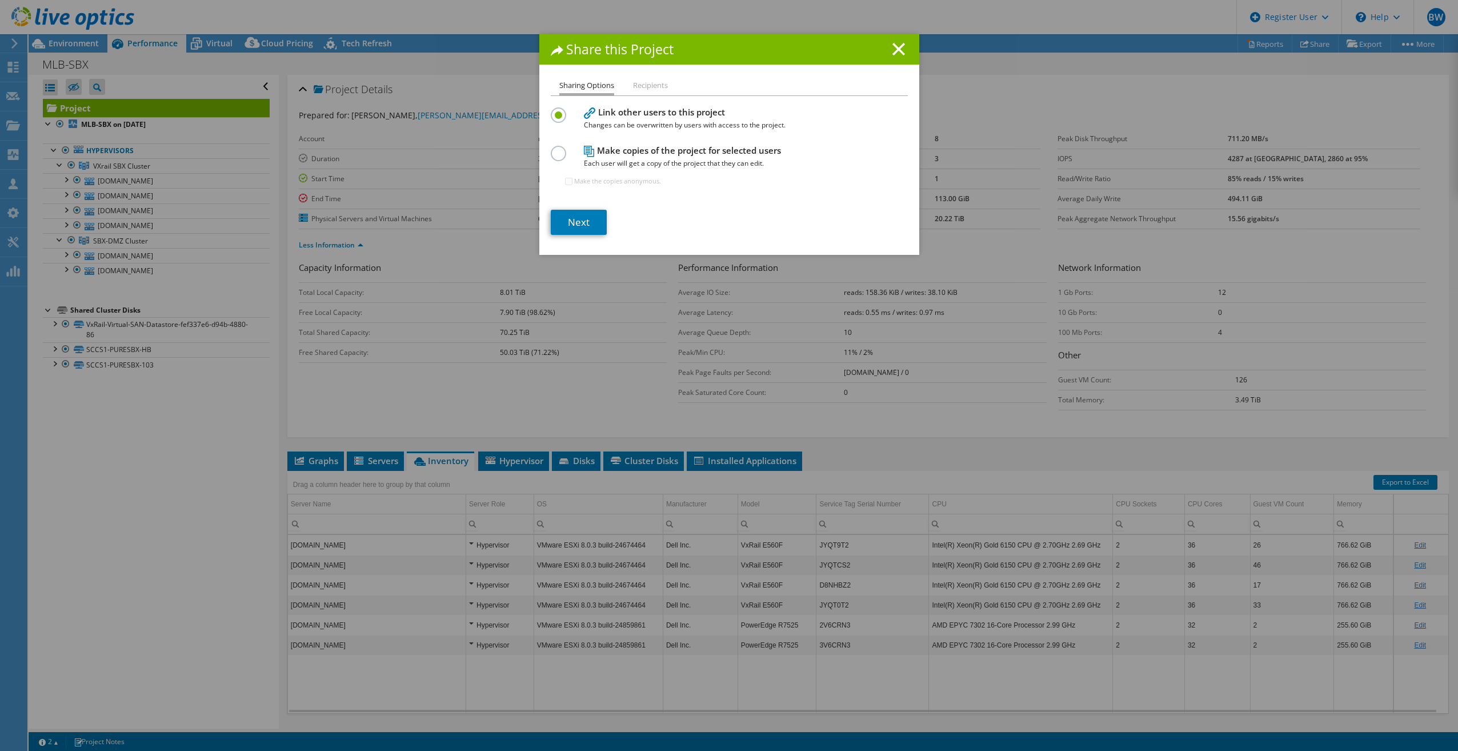
click at [641, 86] on li "Recipients" at bounding box center [650, 86] width 35 height 14
click at [576, 218] on link "Next" at bounding box center [579, 222] width 56 height 25
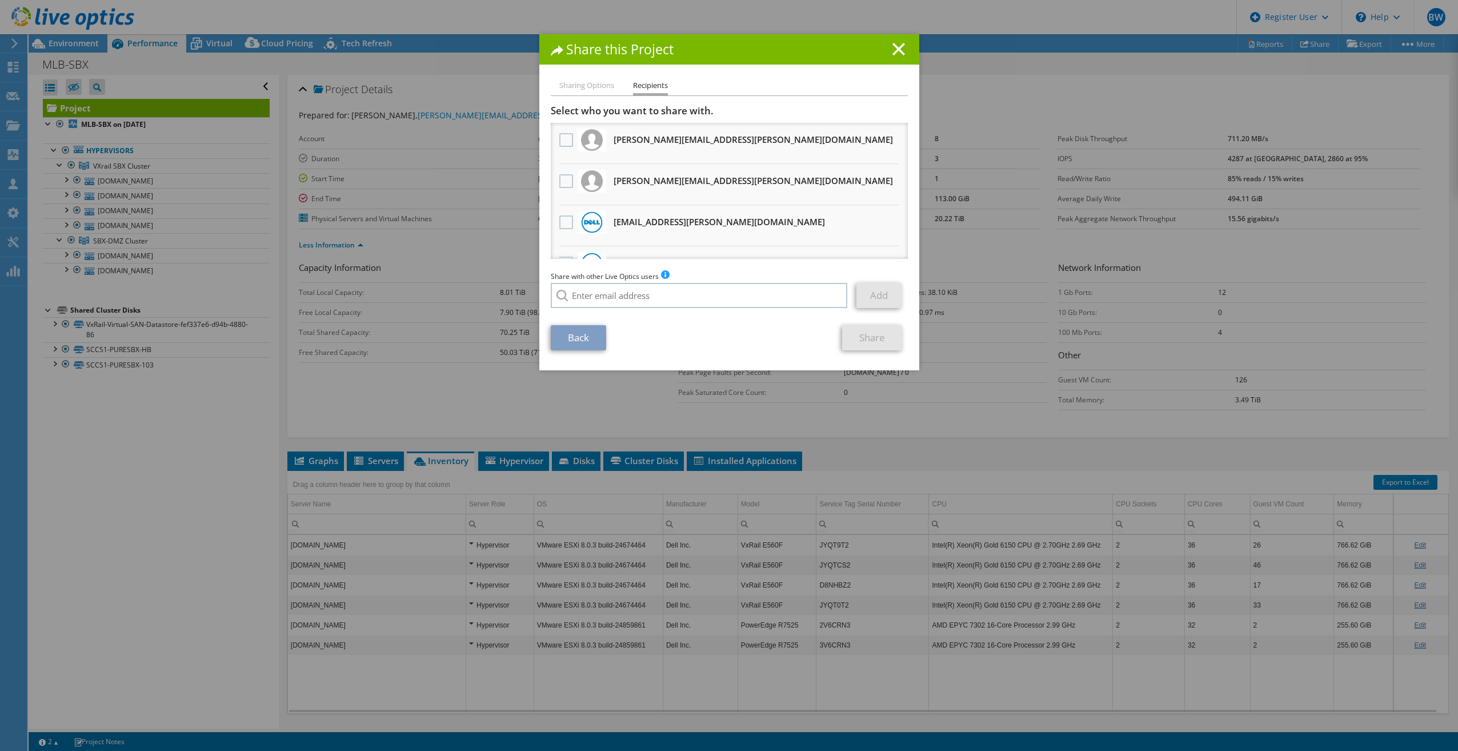
click at [557, 159] on li "[PERSON_NAME][EMAIL_ADDRESS][PERSON_NAME][DOMAIN_NAME] Will receive an anonymou…" at bounding box center [729, 143] width 357 height 41
click at [559, 174] on label at bounding box center [567, 181] width 17 height 14
click at [0, 0] on input "checkbox" at bounding box center [0, 0] width 0 height 0
click at [854, 336] on link "Share" at bounding box center [872, 337] width 60 height 25
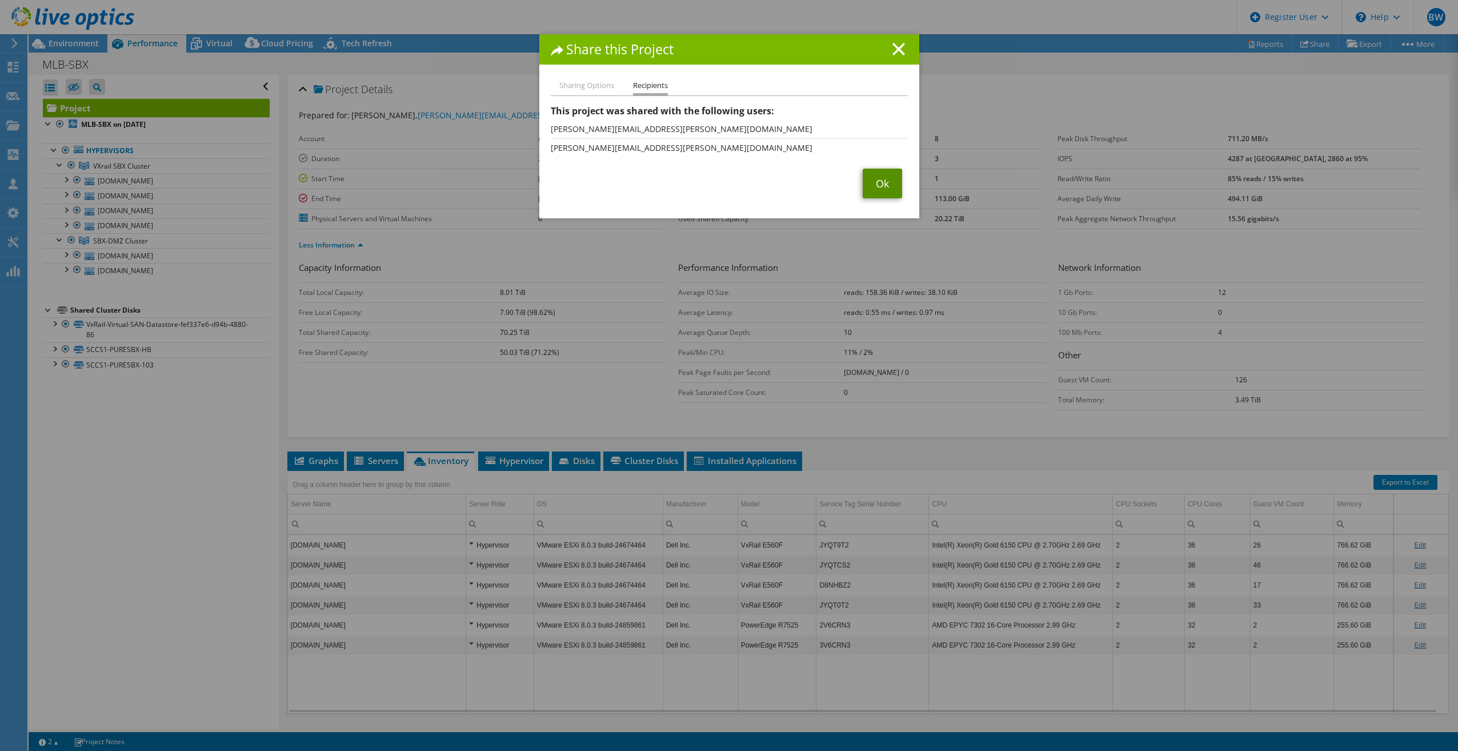
click at [882, 186] on link "Ok" at bounding box center [882, 184] width 39 height 30
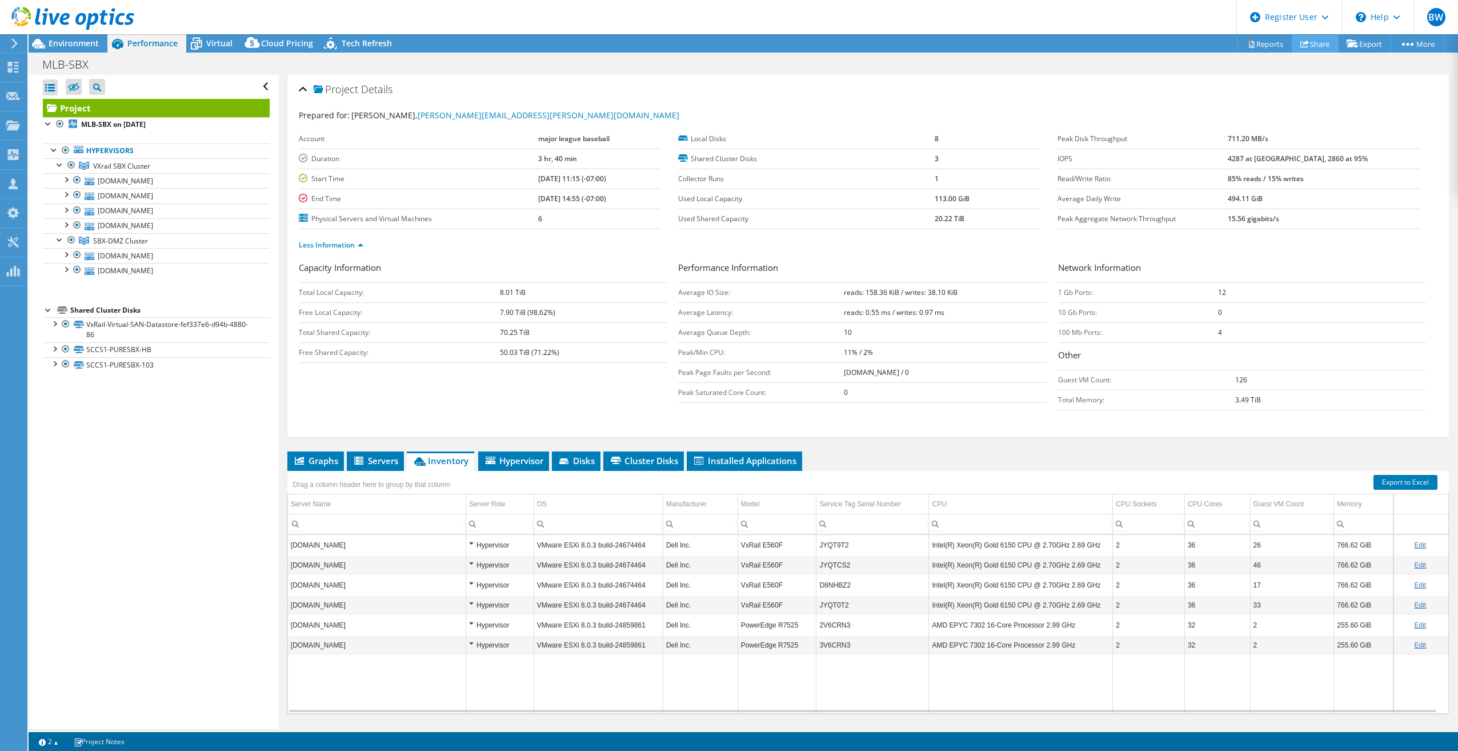
click at [1305, 36] on link "Share" at bounding box center [1315, 44] width 47 height 18
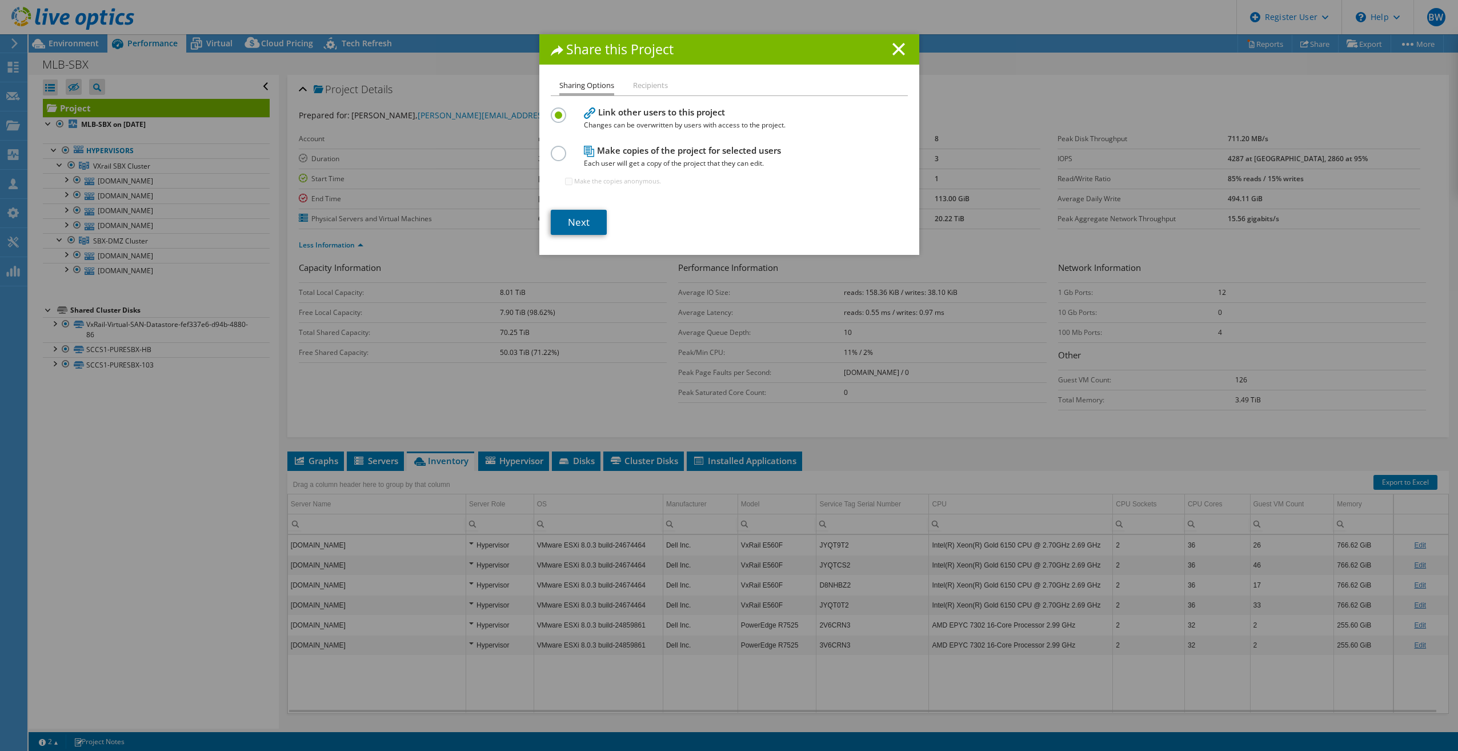
click at [575, 215] on link "Next" at bounding box center [579, 222] width 56 height 25
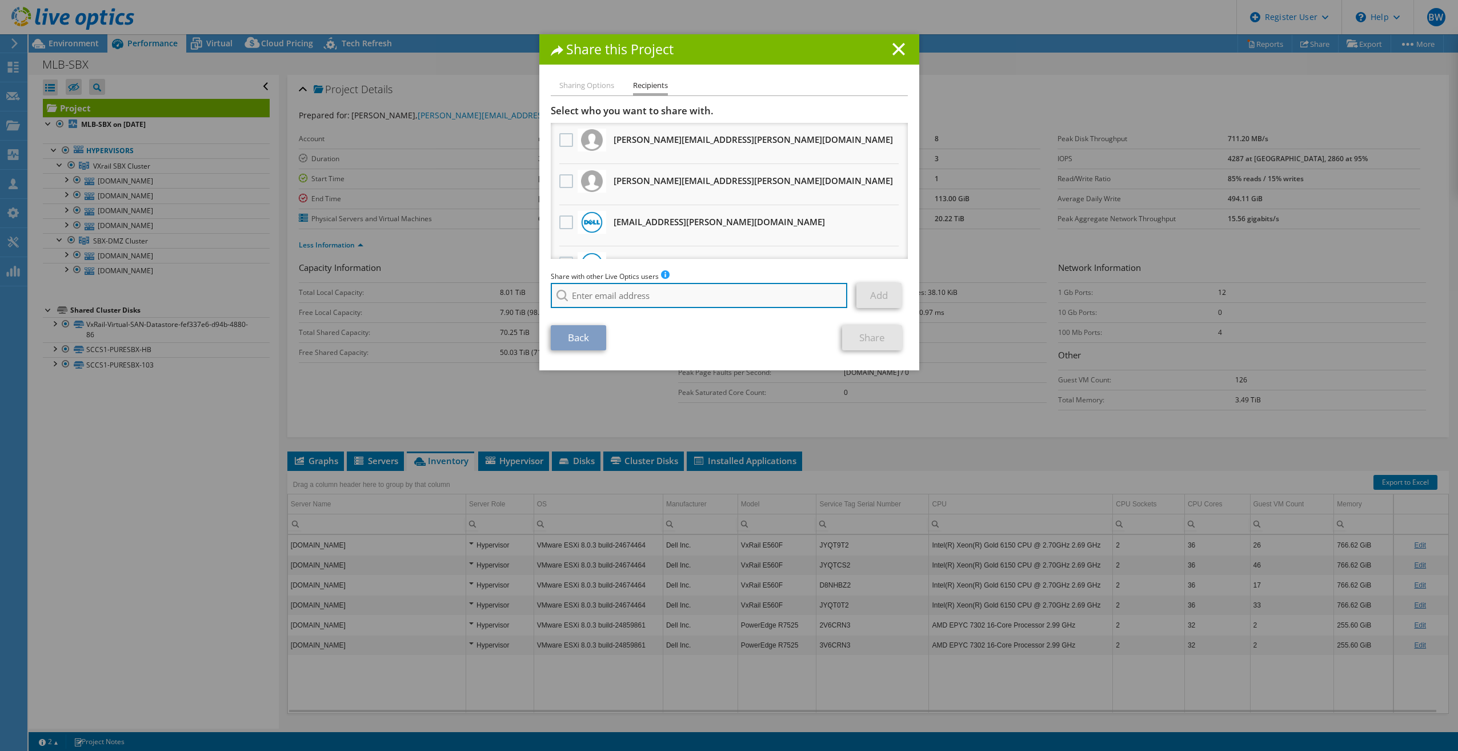
click at [609, 295] on input "search" at bounding box center [699, 295] width 297 height 25
click at [599, 315] on li "[PERSON_NAME][EMAIL_ADDRESS][PERSON_NAME][DOMAIN_NAME]" at bounding box center [667, 311] width 233 height 14
type input "[PERSON_NAME][EMAIL_ADDRESS][PERSON_NAME][DOMAIN_NAME]"
click at [862, 306] on link "Add" at bounding box center [879, 295] width 45 height 25
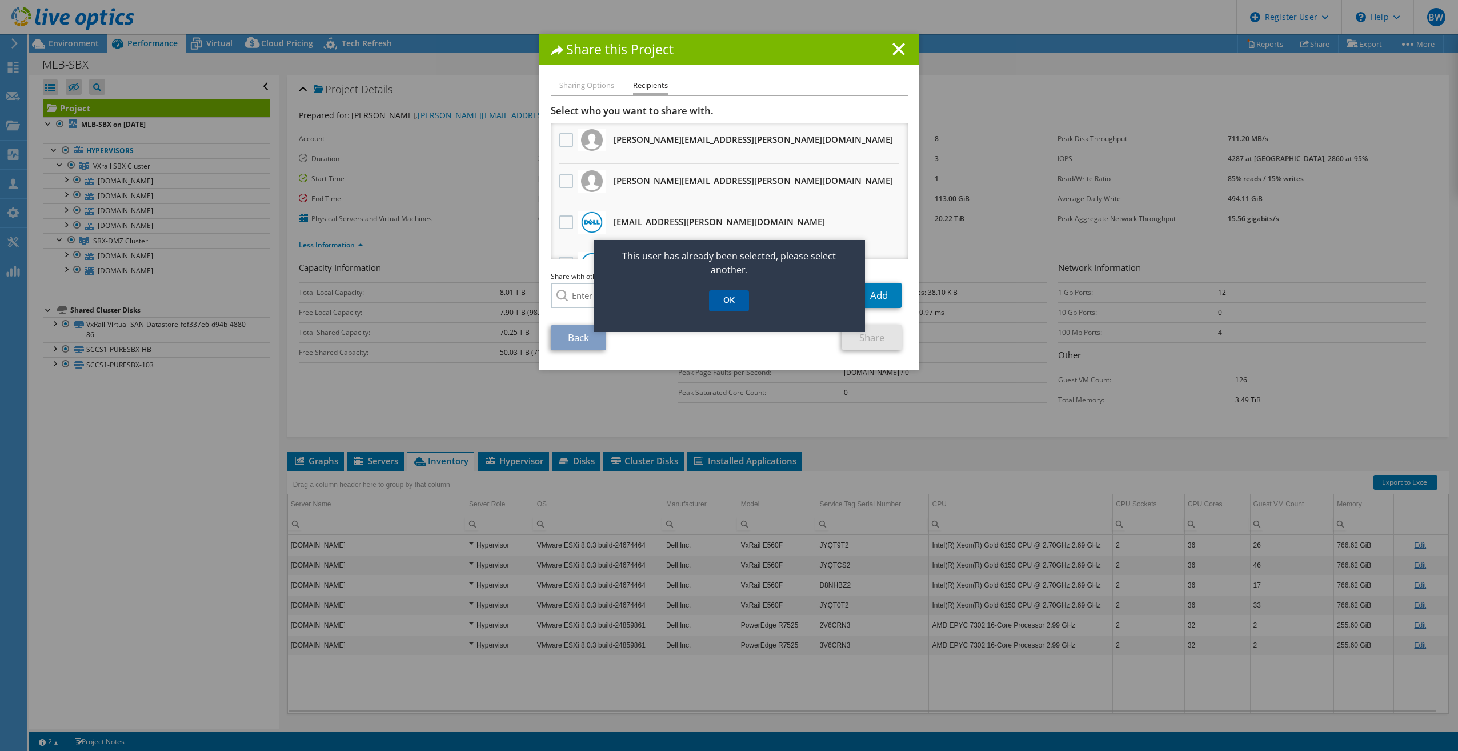
click at [735, 299] on link "OK" at bounding box center [729, 300] width 40 height 21
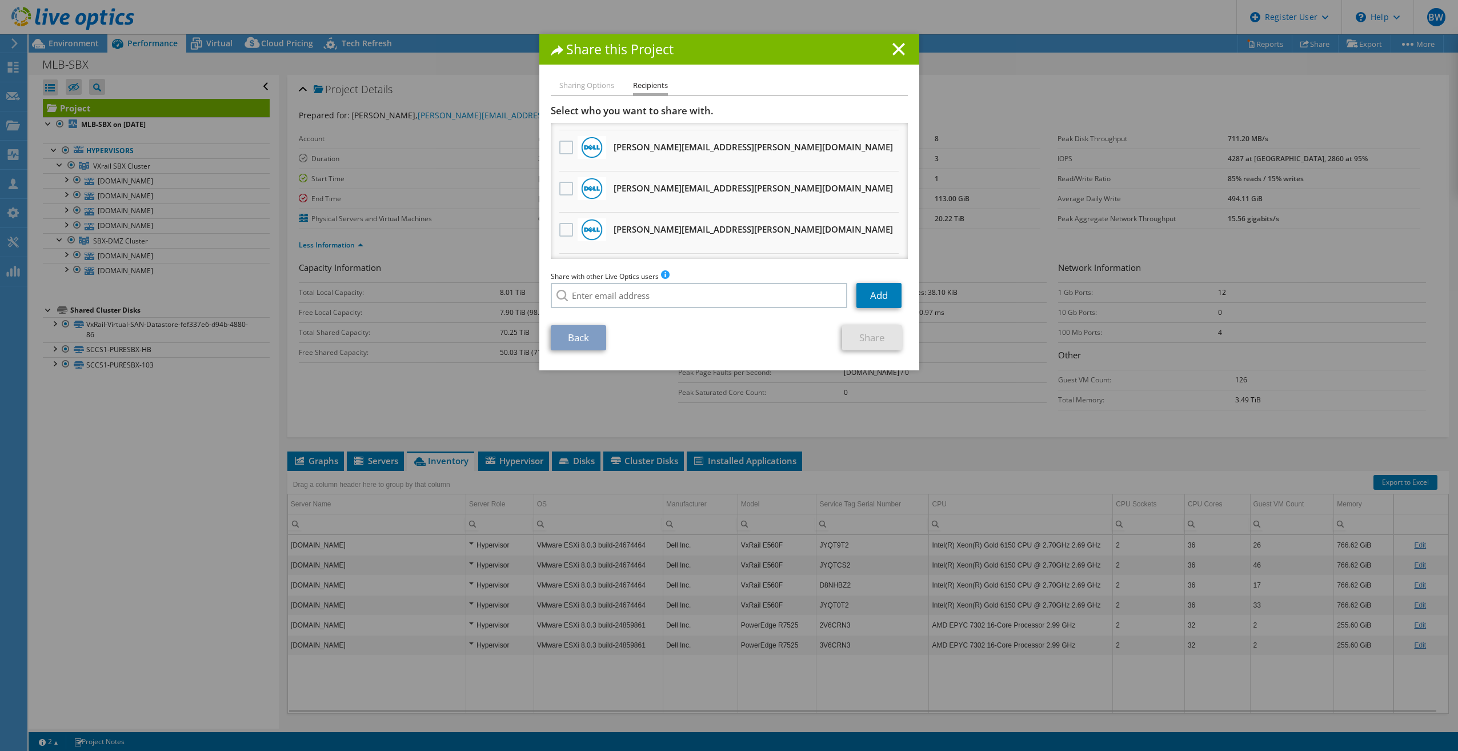
scroll to position [728, 0]
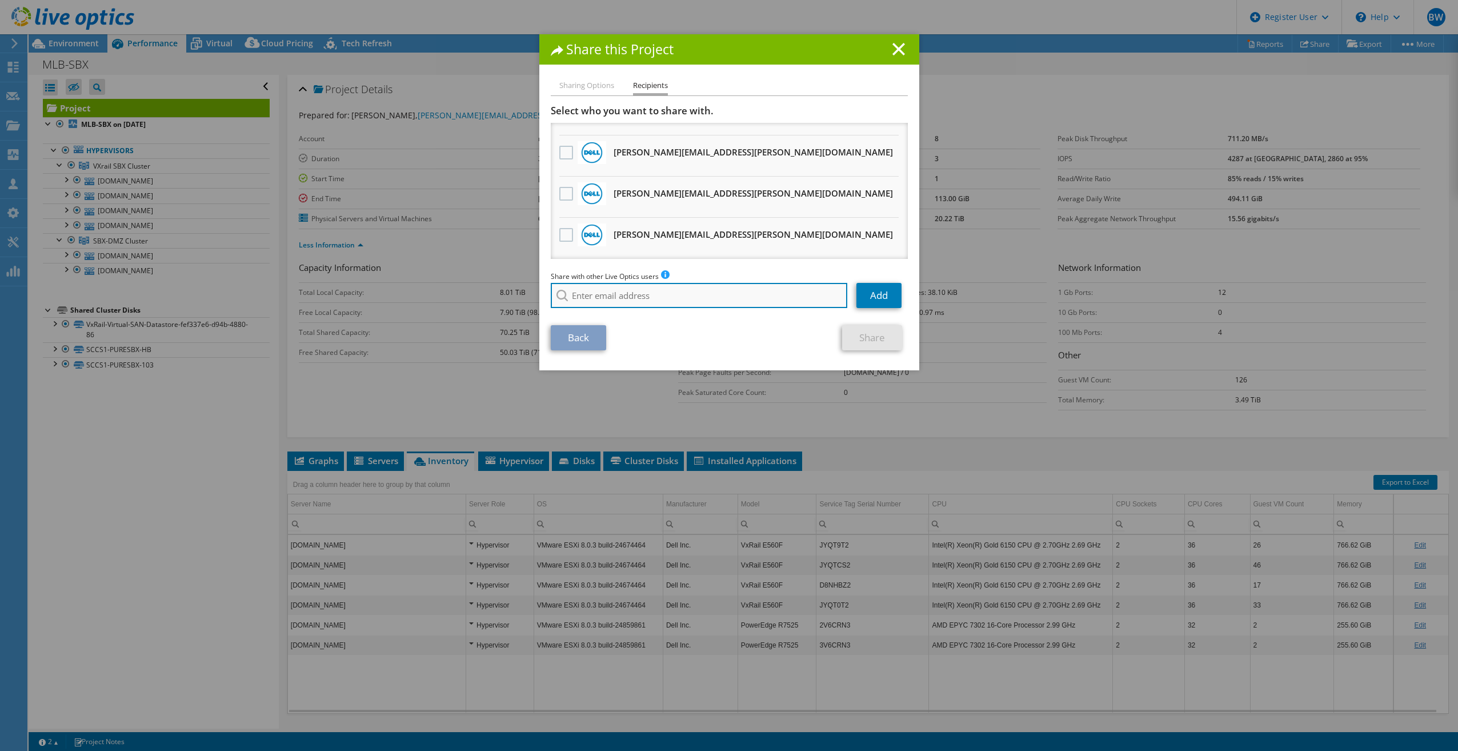
click at [653, 306] on input "search" at bounding box center [699, 295] width 297 height 25
type input "[EMAIL_ADDRESS][DOMAIN_NAME]"
click at [710, 322] on section "Select who you want to share with. All project copies will be anonymous. [PERSO…" at bounding box center [729, 228] width 357 height 246
click at [880, 293] on link "Add" at bounding box center [879, 295] width 45 height 25
click at [891, 41] on div "Share this Project" at bounding box center [729, 49] width 380 height 30
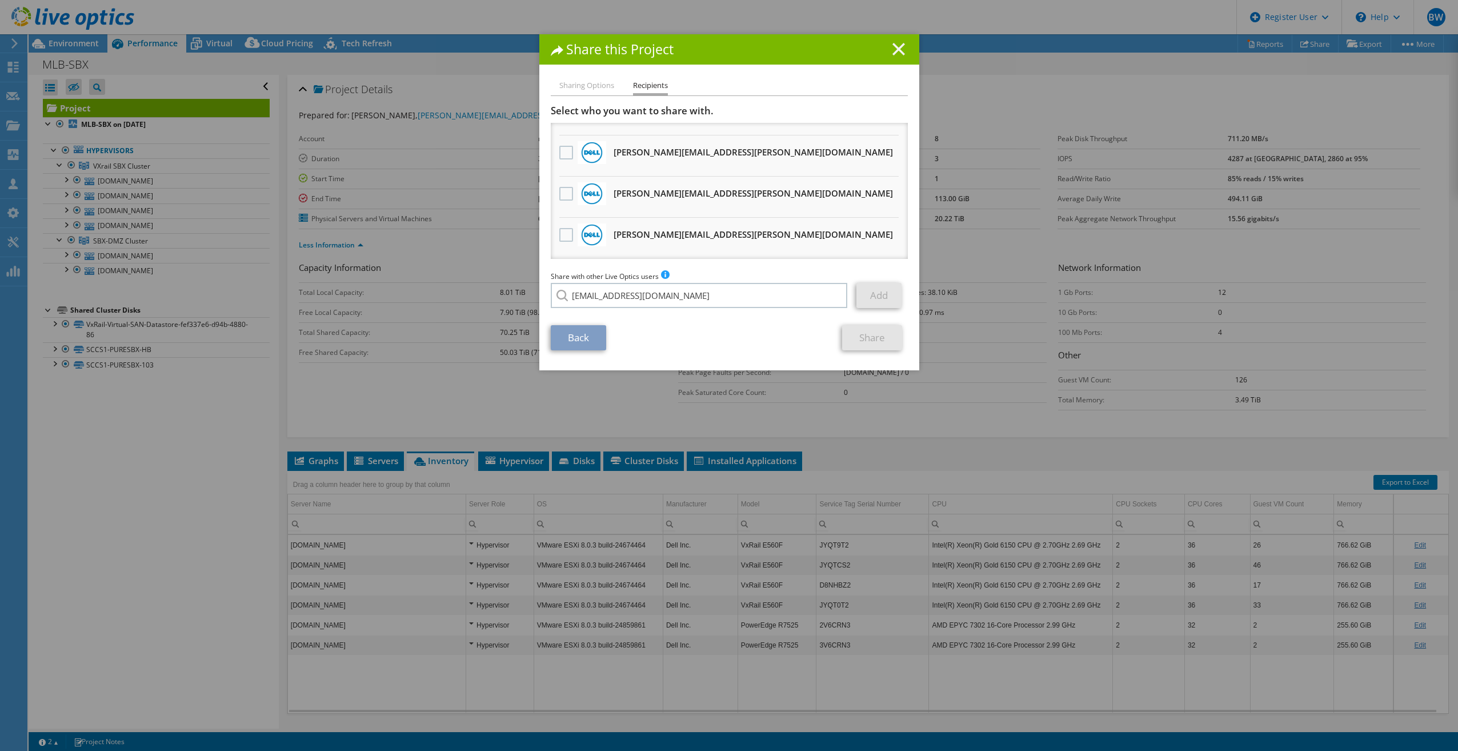
click at [893, 48] on line at bounding box center [898, 48] width 11 height 11
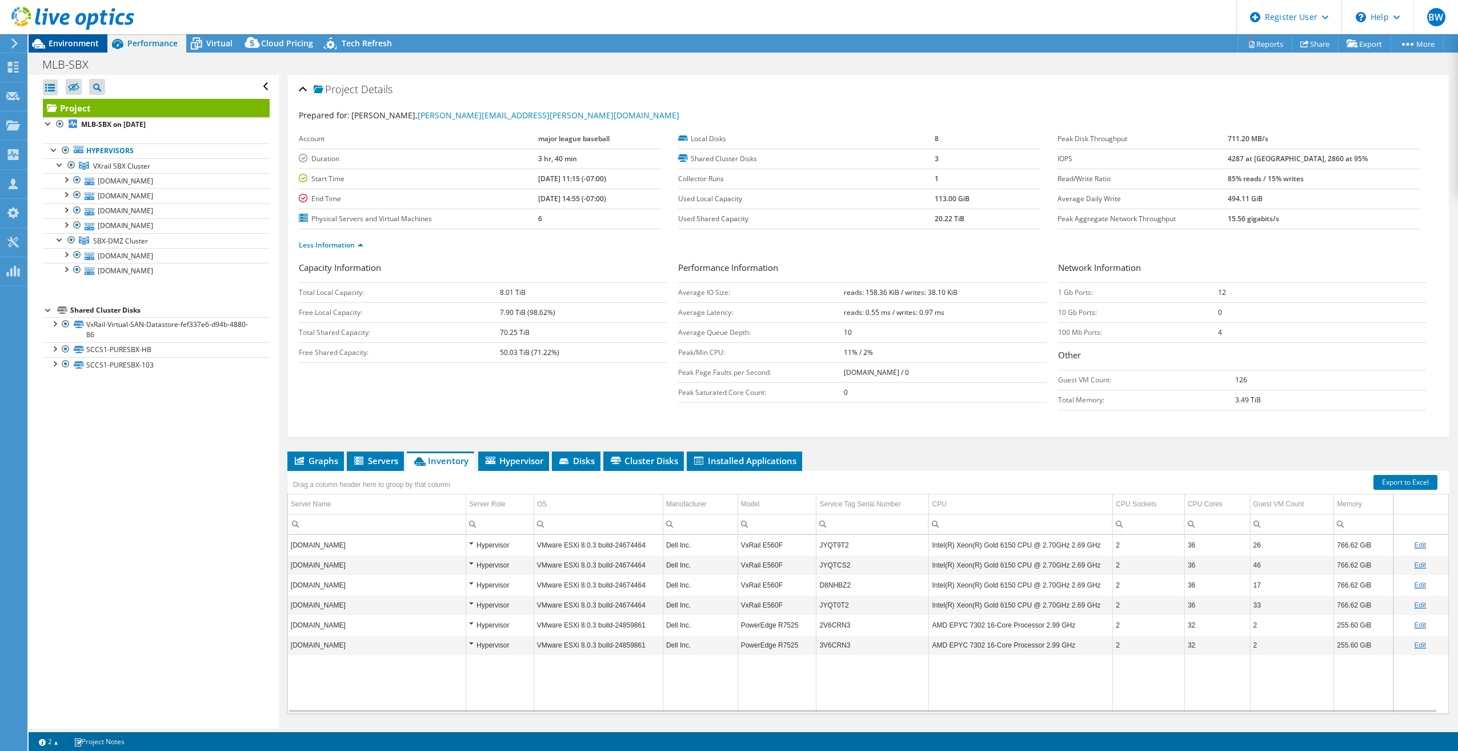
click at [53, 42] on span "Environment" at bounding box center [74, 43] width 50 height 11
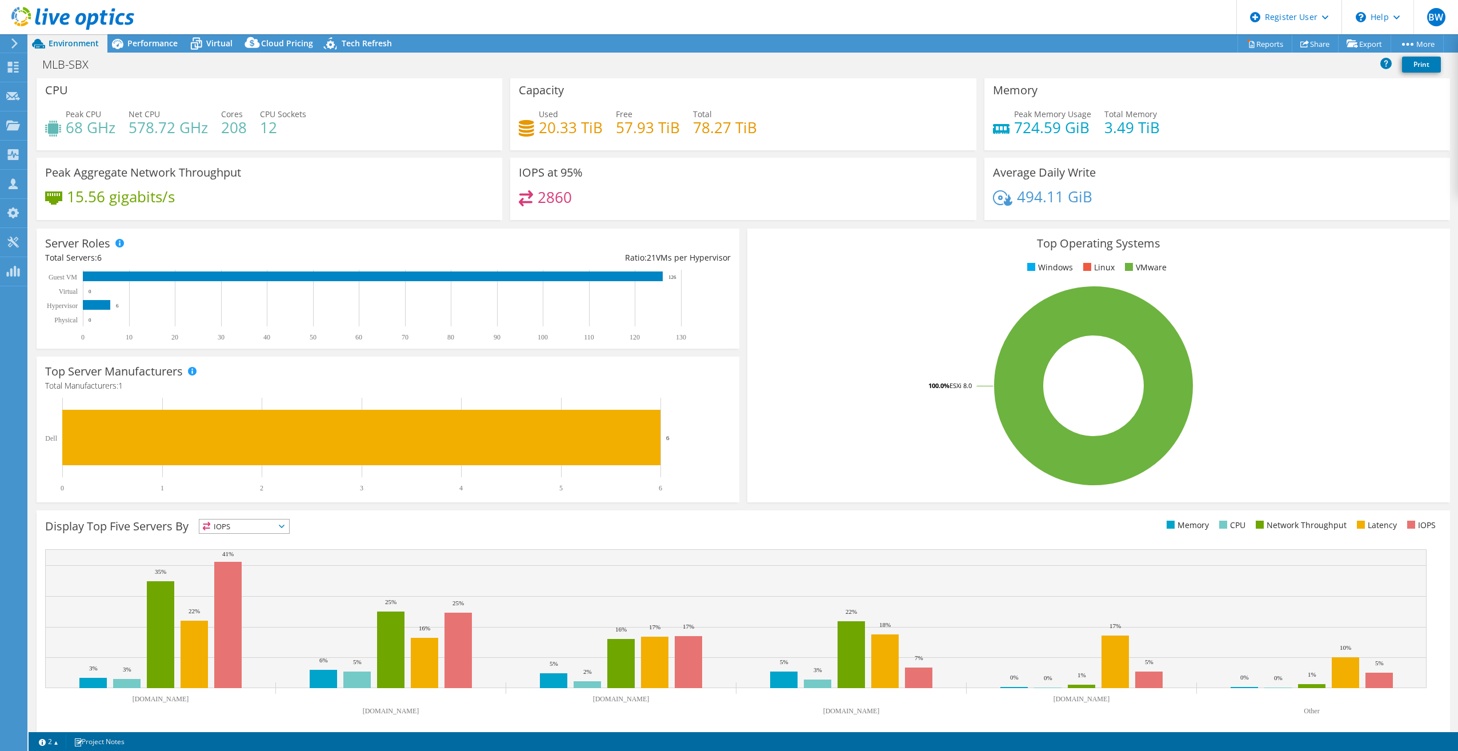
scroll to position [0, 0]
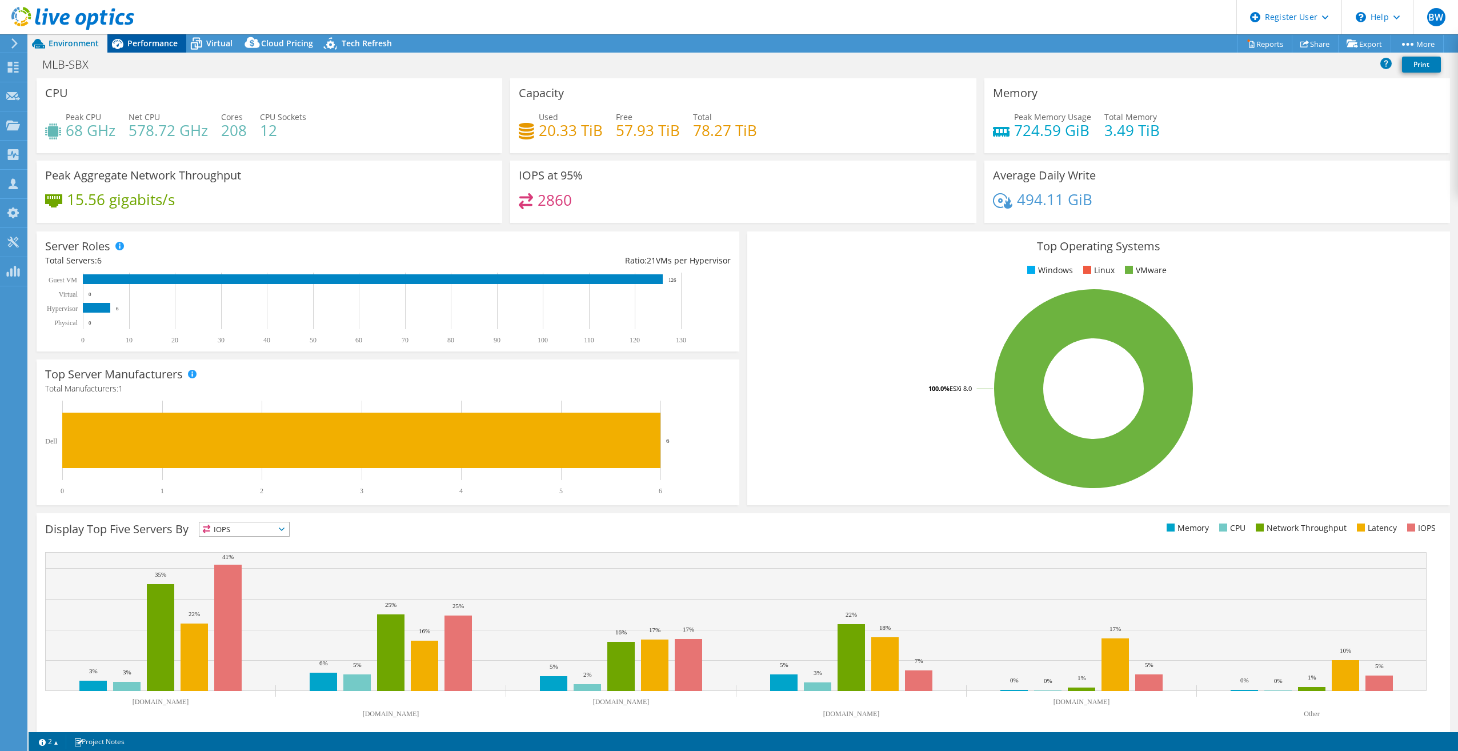
click at [147, 34] on div "Performance" at bounding box center [146, 43] width 79 height 18
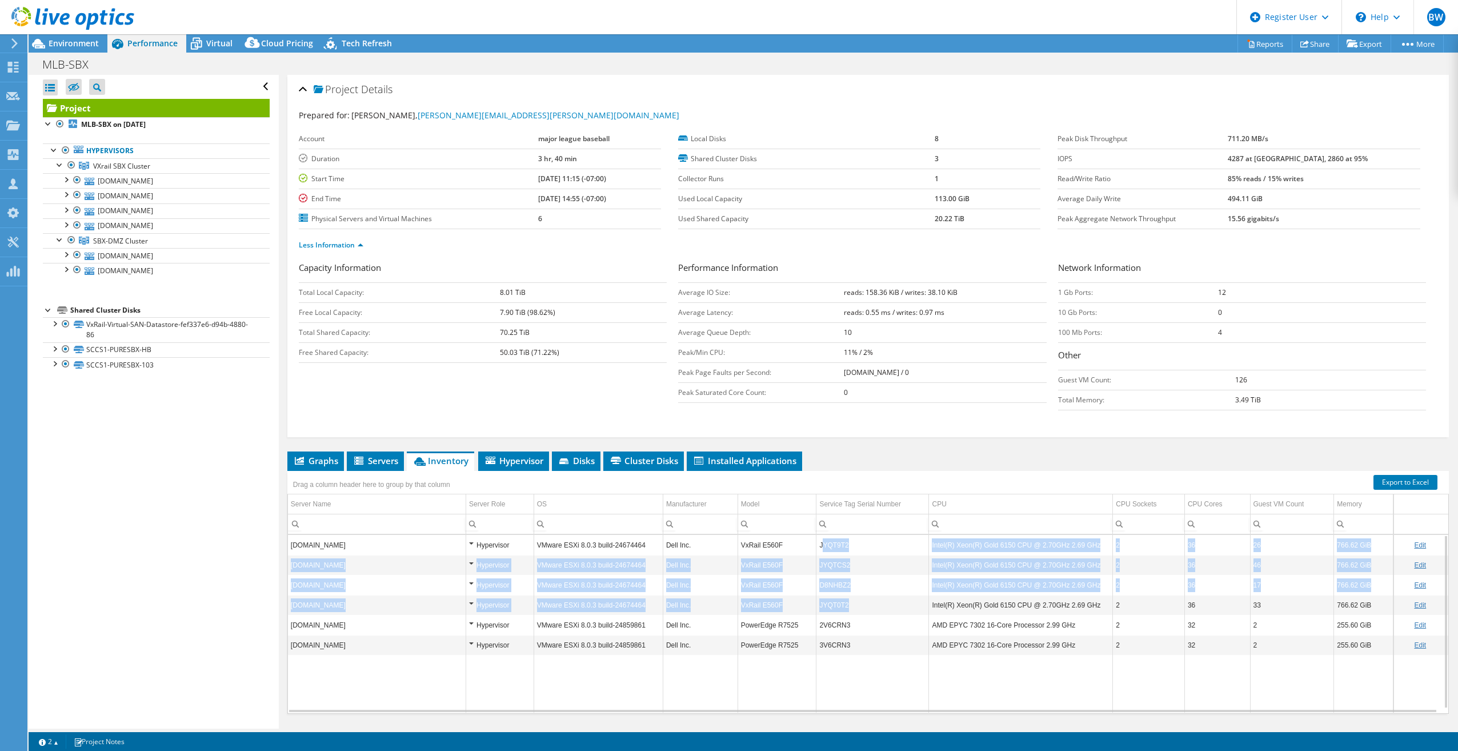
drag, startPoint x: 842, startPoint y: 603, endPoint x: 819, endPoint y: 550, distance: 57.6
click at [819, 550] on tbody "[DOMAIN_NAME] Hypervisor VMware ESXi 8.0.3 build-24674464 Dell Inc. VxRail E560…" at bounding box center [868, 624] width 1160 height 178
click at [819, 549] on td "JYQT9T2" at bounding box center [873, 545] width 113 height 20
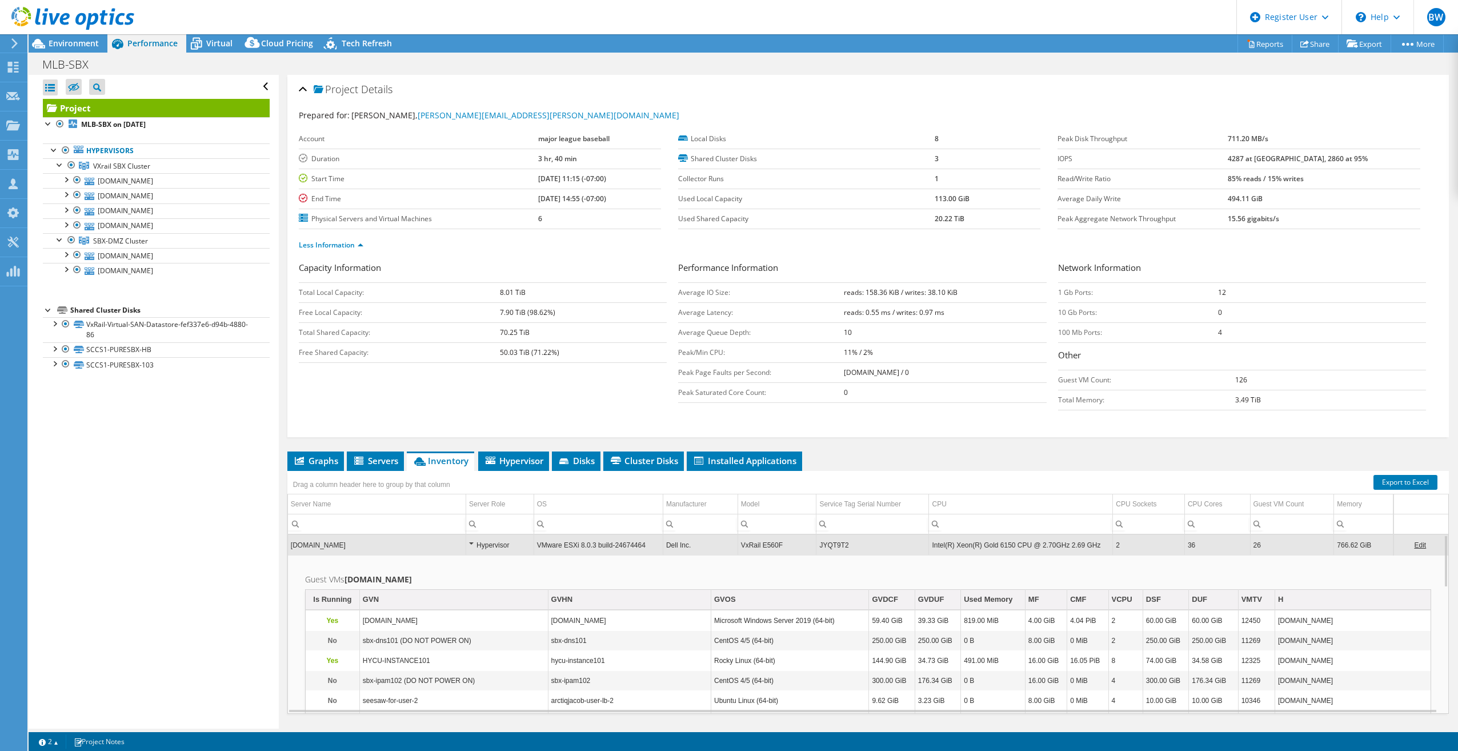
click at [822, 548] on td "JYQT9T2" at bounding box center [873, 545] width 113 height 20
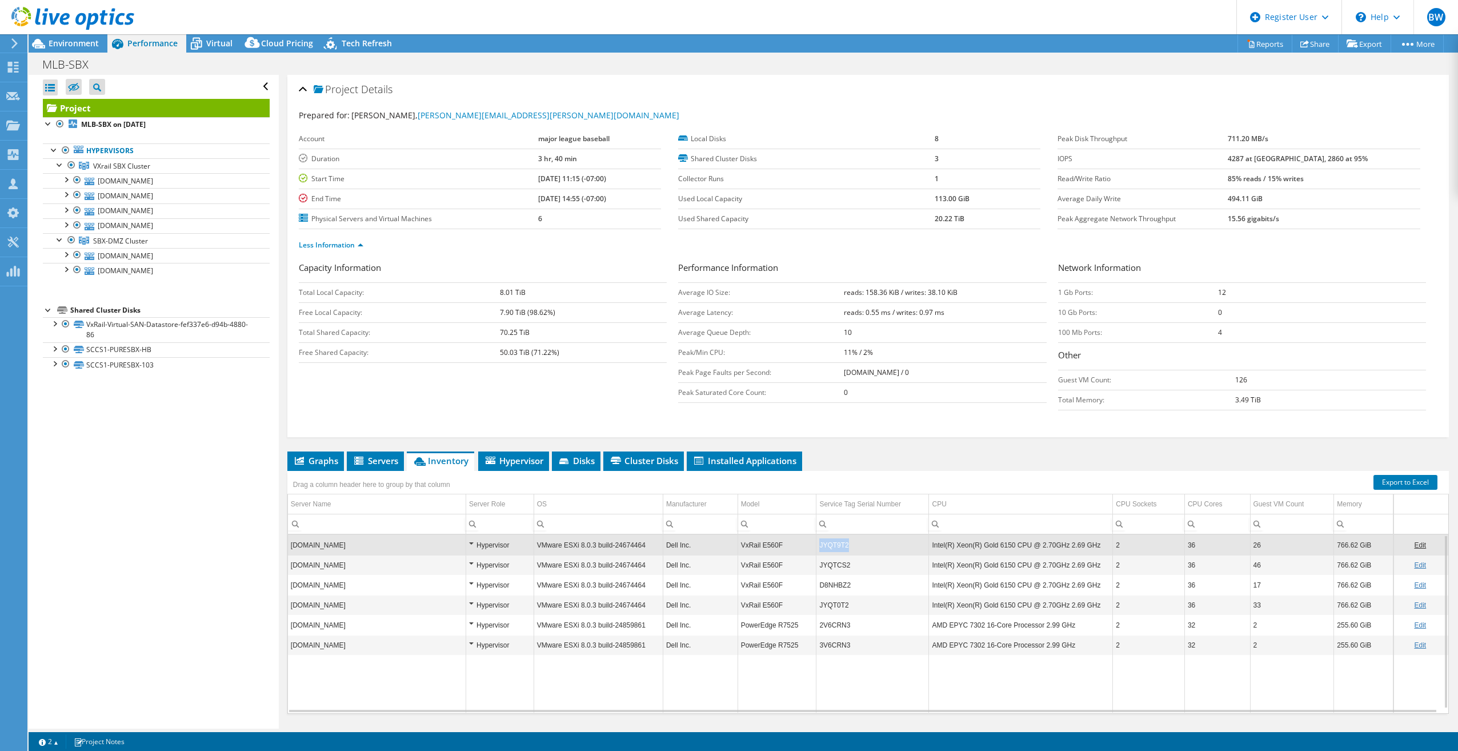
copy td "JYQT9T2"
drag, startPoint x: 853, startPoint y: 542, endPoint x: 818, endPoint y: 550, distance: 35.6
click at [818, 550] on td "JYQT9T2" at bounding box center [873, 545] width 113 height 20
